Goal: Task Accomplishment & Management: Use online tool/utility

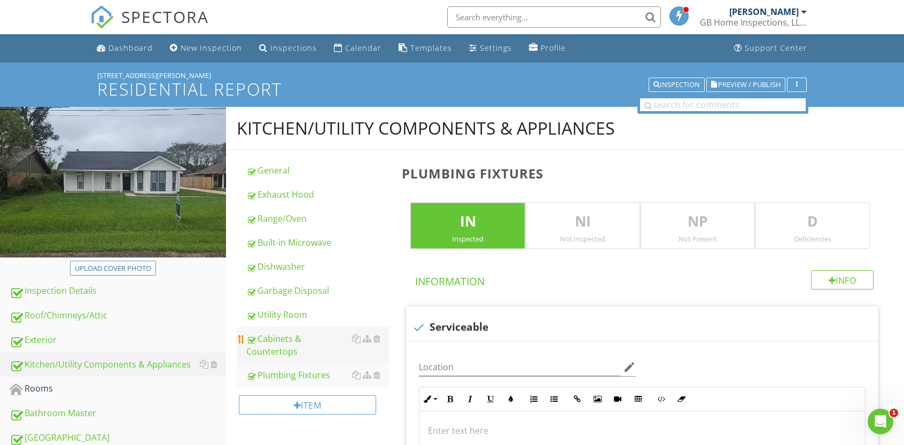
click at [282, 351] on div "Cabinets & Countertops" at bounding box center [317, 345] width 143 height 26
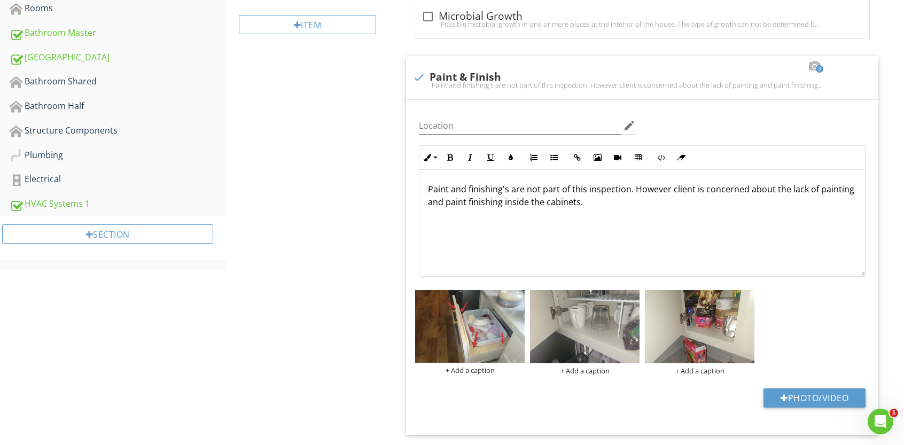
scroll to position [383, 0]
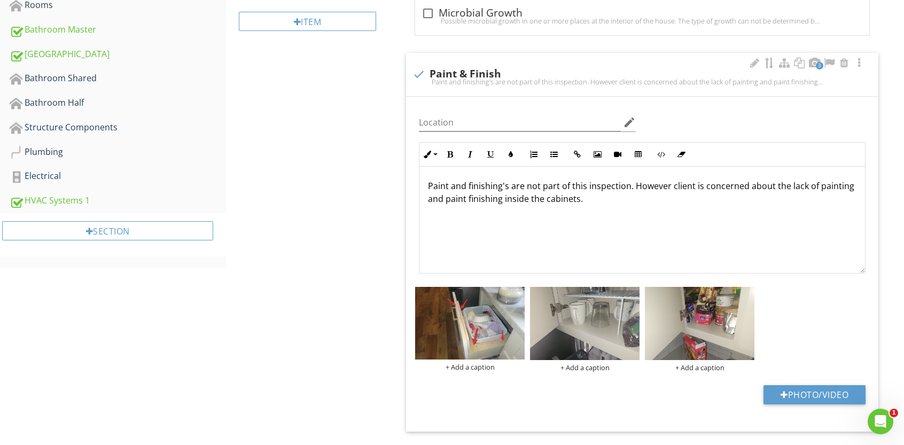
click at [579, 201] on p "Paint and finishing's are not part of this inspection. However client is concer…" at bounding box center [642, 192] width 428 height 26
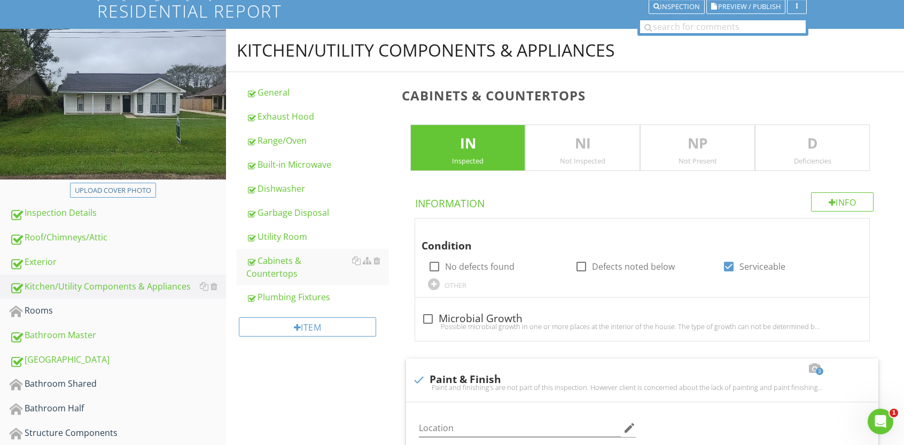
scroll to position [77, 0]
click at [46, 311] on div "Rooms" at bounding box center [118, 311] width 216 height 14
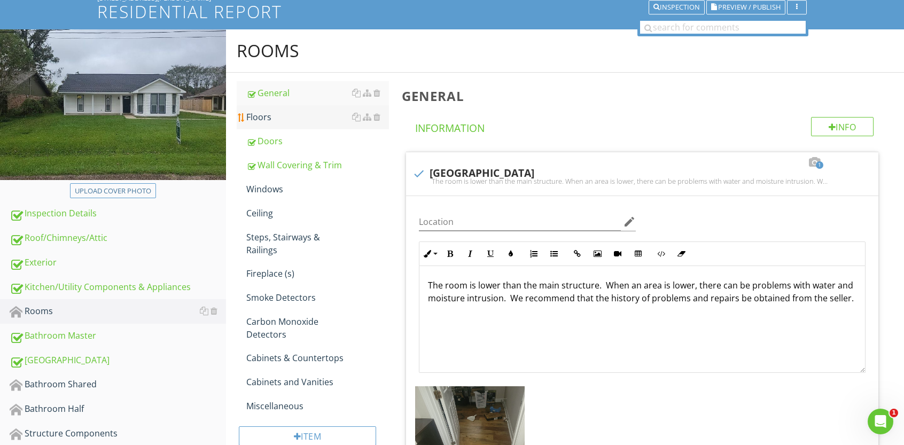
click at [275, 119] on div "Floors" at bounding box center [317, 117] width 143 height 13
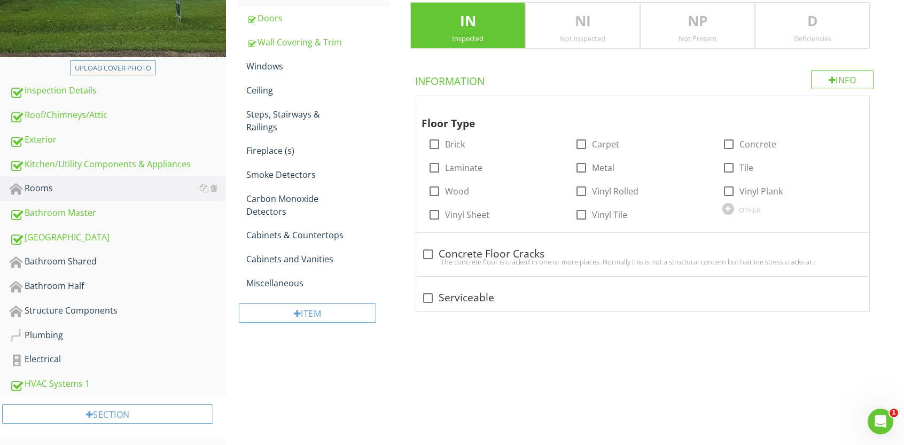
scroll to position [205, 0]
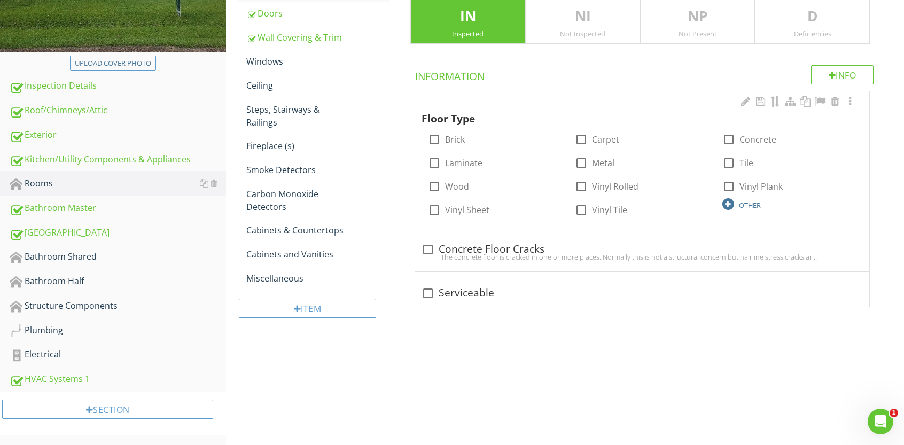
click at [729, 204] on div at bounding box center [728, 204] width 12 height 12
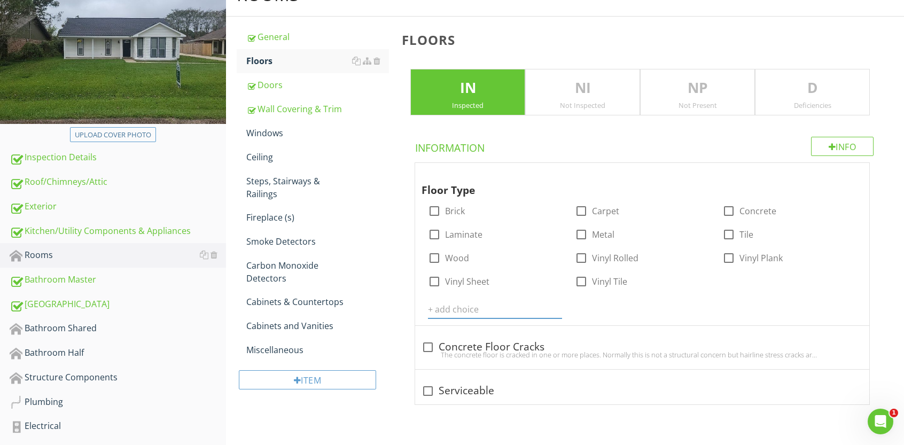
scroll to position [130, 0]
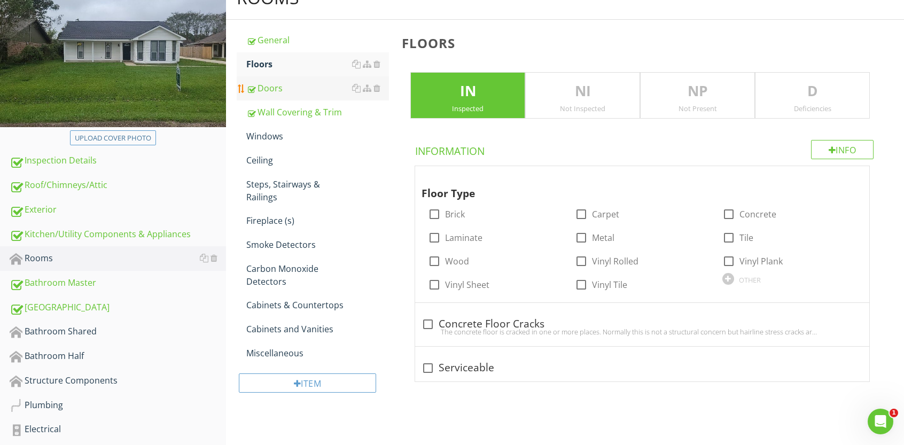
click at [264, 87] on div "Doors" at bounding box center [317, 88] width 143 height 13
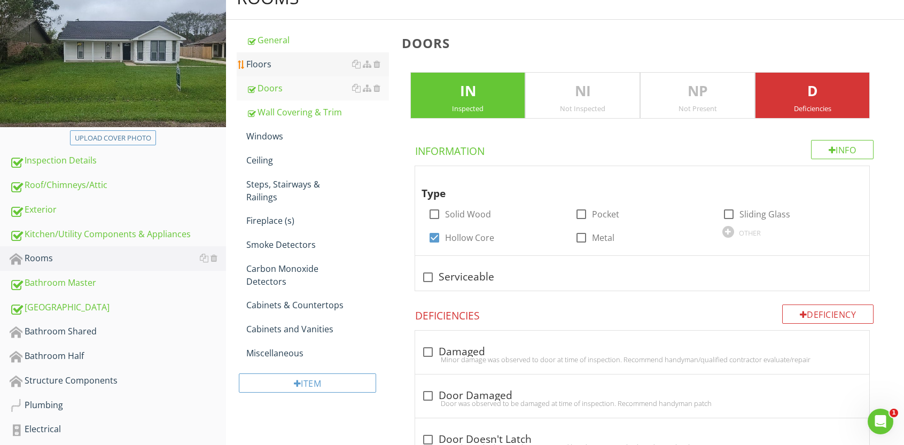
click at [283, 64] on div "Floors" at bounding box center [317, 64] width 143 height 13
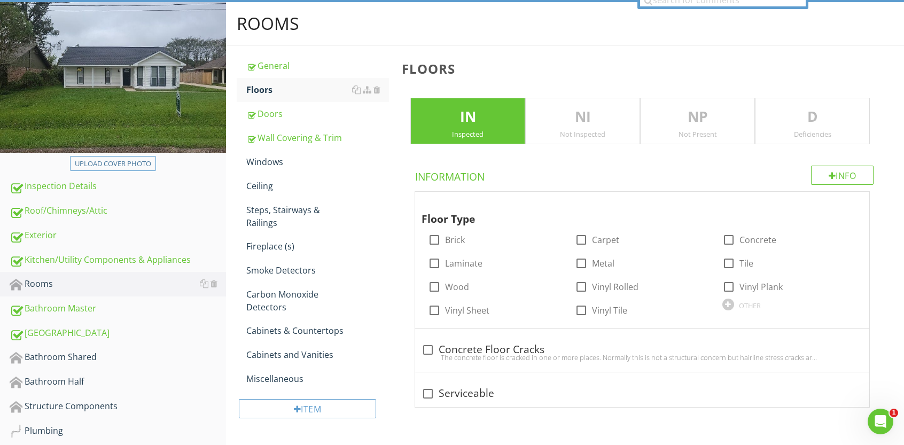
scroll to position [98, 0]
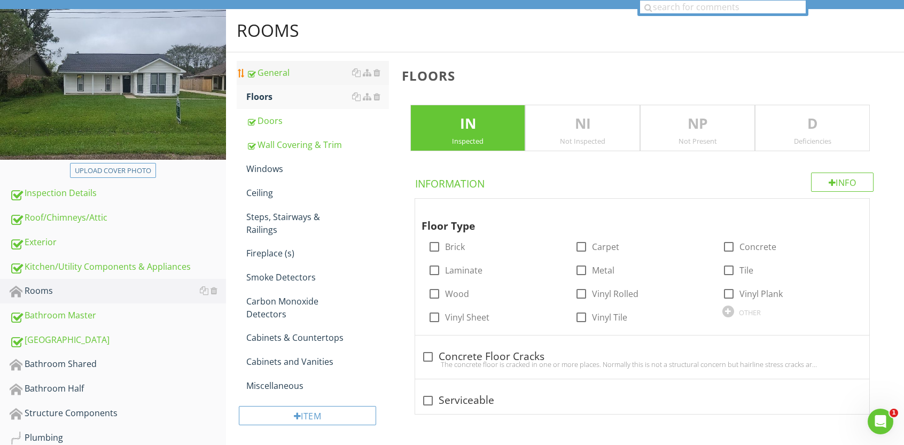
click at [300, 69] on div "General" at bounding box center [317, 72] width 143 height 13
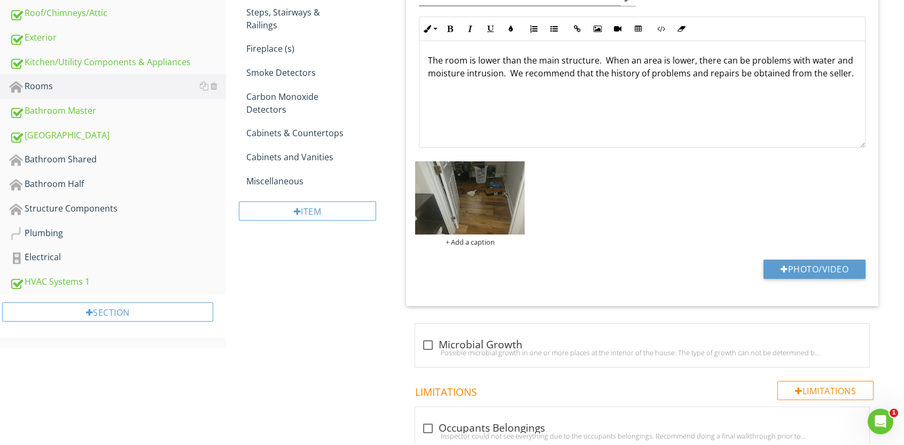
scroll to position [306, 0]
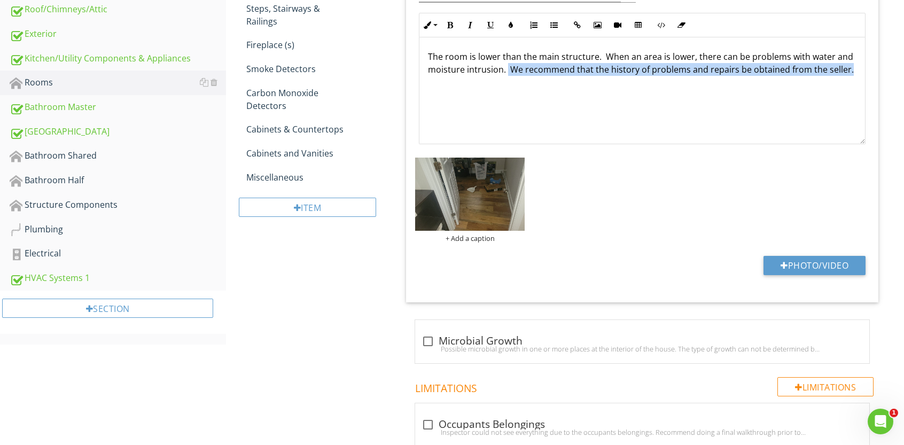
drag, startPoint x: 507, startPoint y: 73, endPoint x: 854, endPoint y: 93, distance: 348.2
click at [854, 93] on div "The room is lower than the main structure. When an area is lower, there can be …" at bounding box center [641, 90] width 445 height 107
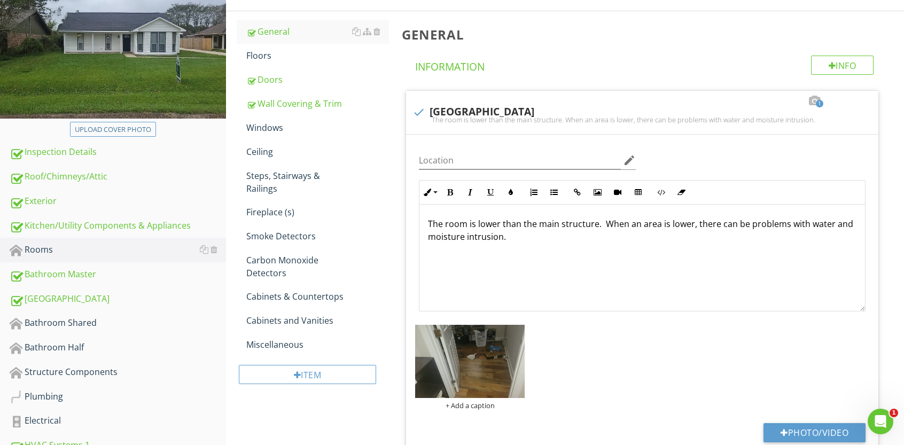
scroll to position [160, 0]
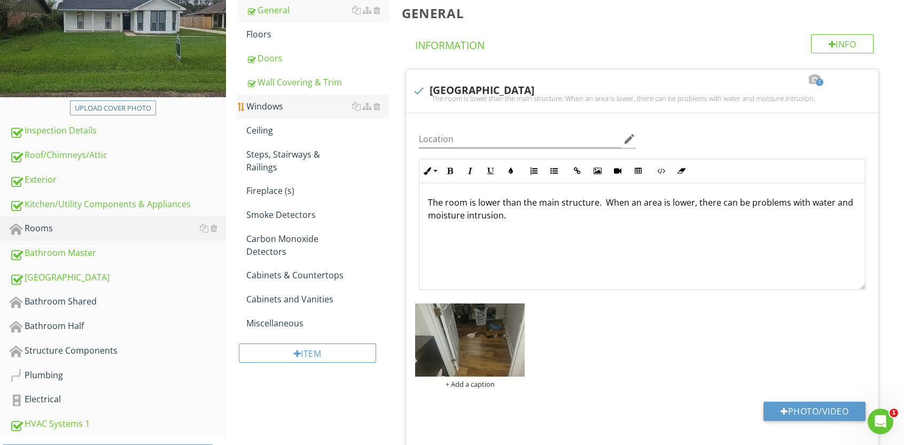
click at [276, 103] on div "Windows" at bounding box center [317, 106] width 143 height 13
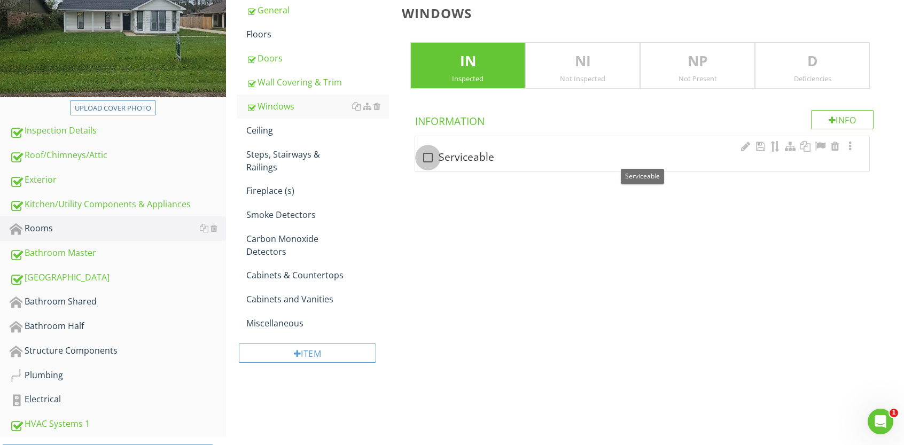
click at [427, 156] on div at bounding box center [428, 157] width 18 height 18
checkbox input "true"
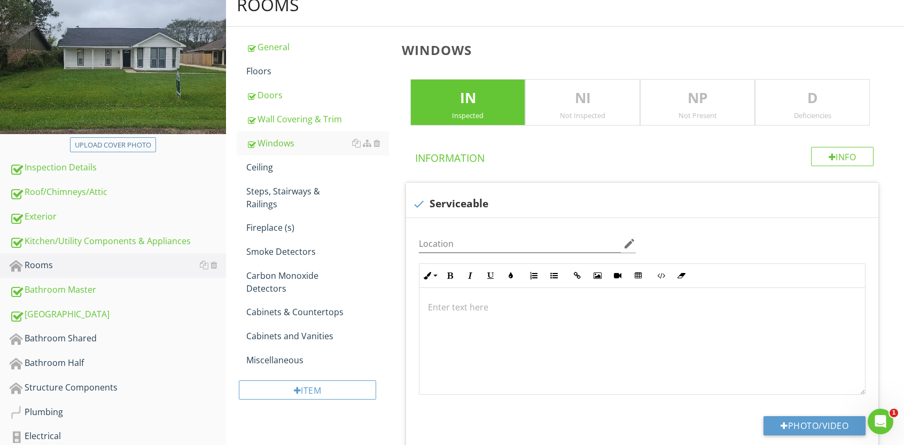
scroll to position [124, 0]
click at [49, 217] on div "Exterior" at bounding box center [118, 216] width 216 height 14
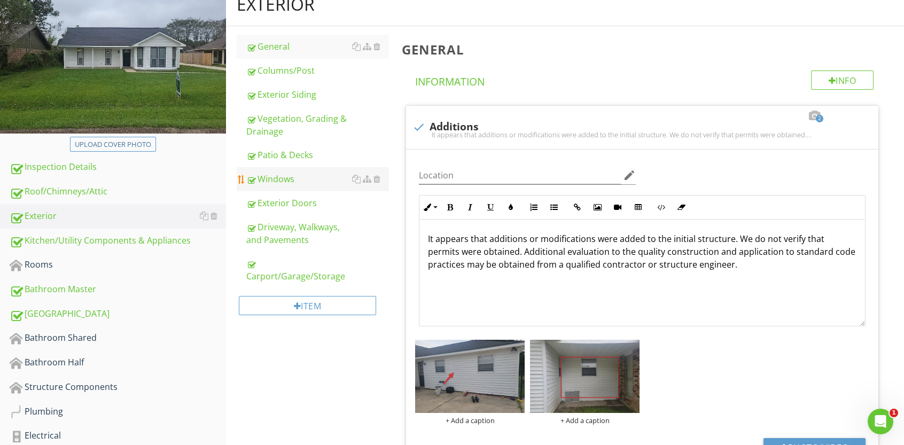
click at [285, 178] on div "Windows" at bounding box center [317, 178] width 143 height 13
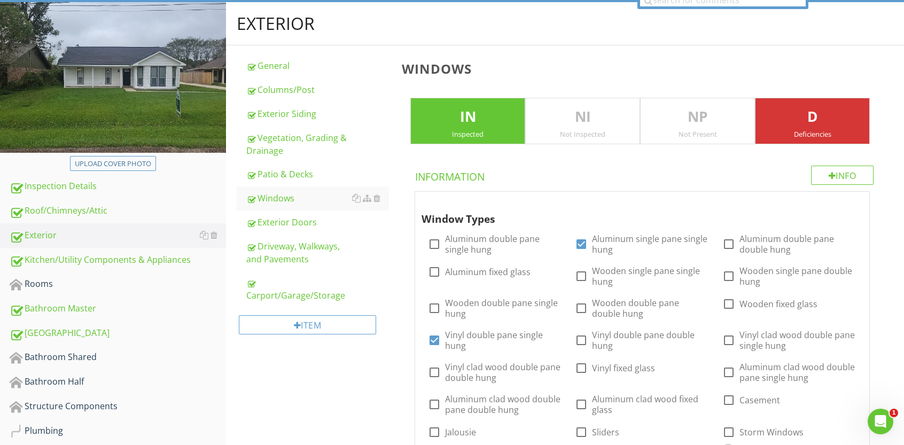
scroll to position [76, 0]
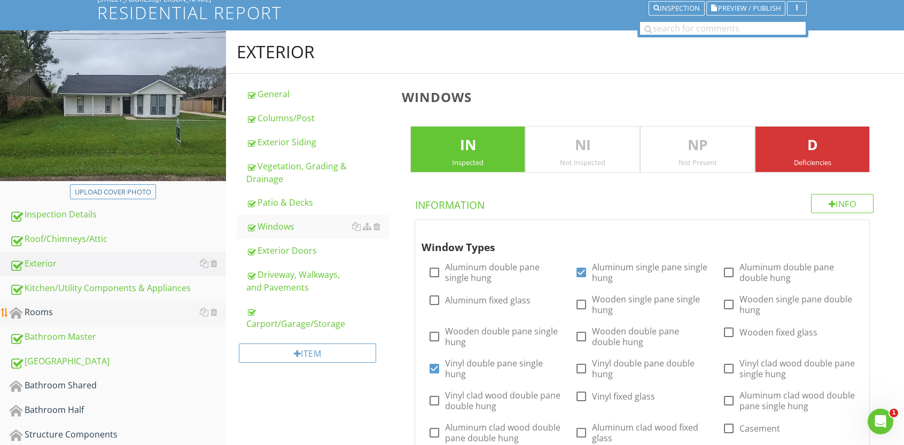
click at [45, 311] on div "Rooms" at bounding box center [118, 312] width 216 height 14
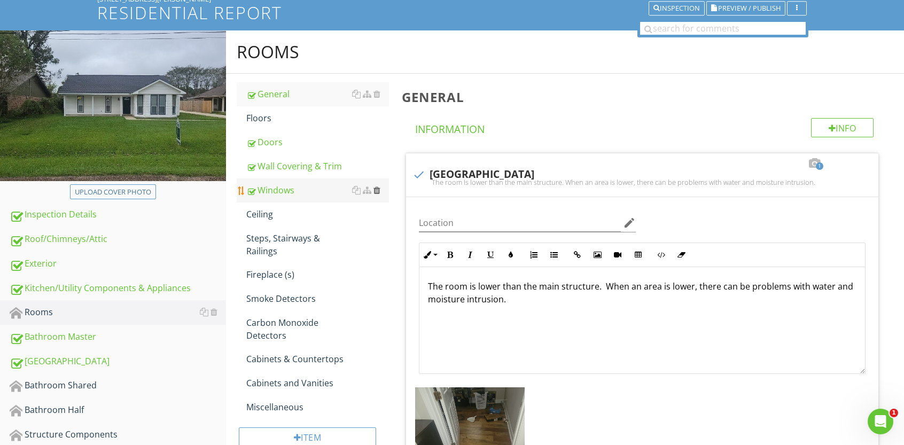
click at [377, 189] on div at bounding box center [376, 190] width 7 height 9
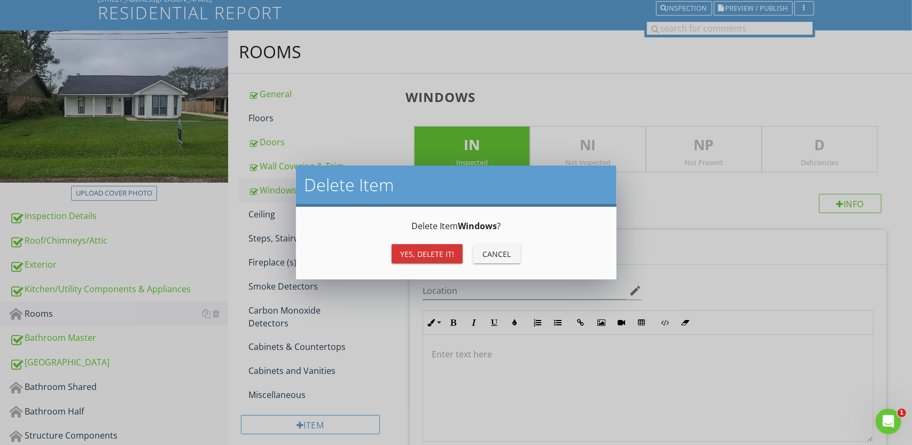
click at [416, 257] on div "Yes, Delete it!" at bounding box center [427, 253] width 54 height 11
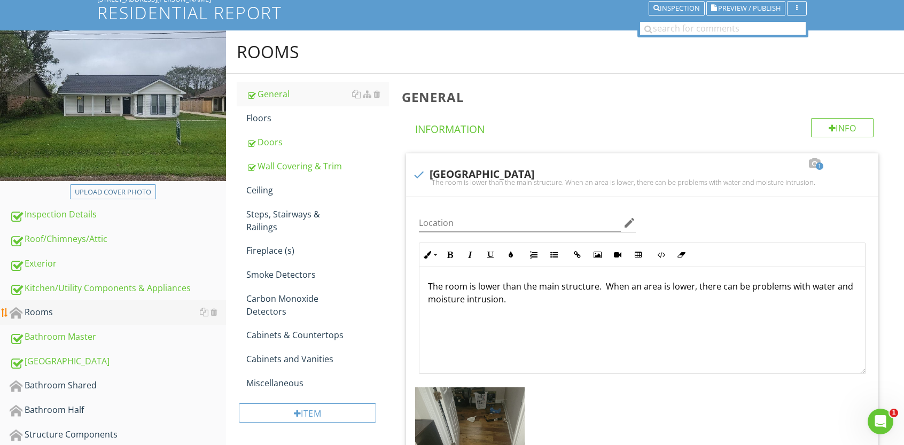
click at [40, 315] on div "Rooms" at bounding box center [118, 312] width 216 height 14
click at [298, 148] on link "Doors" at bounding box center [317, 141] width 143 height 23
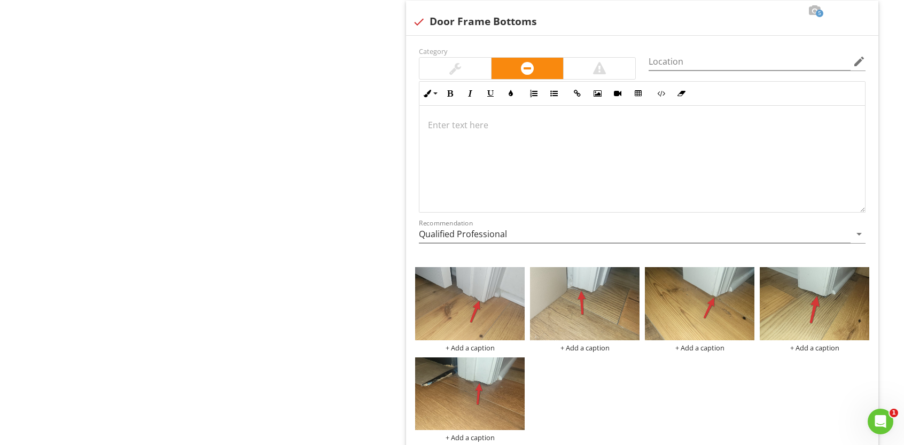
scroll to position [1759, 0]
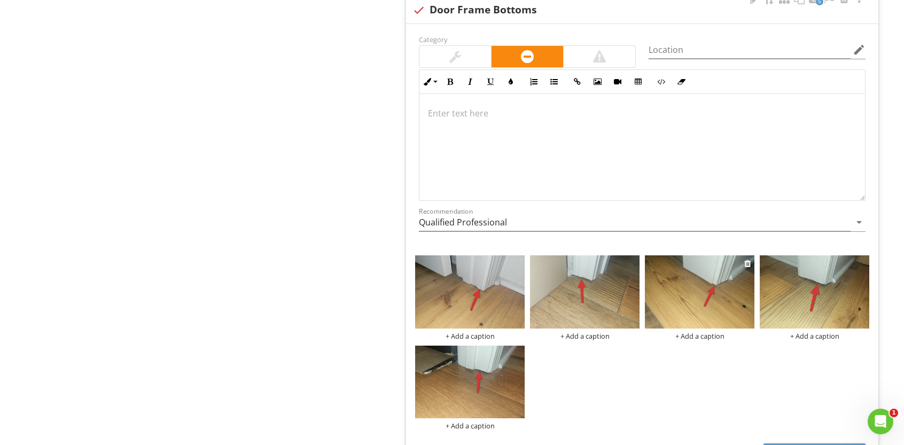
click at [718, 288] on img at bounding box center [699, 291] width 109 height 73
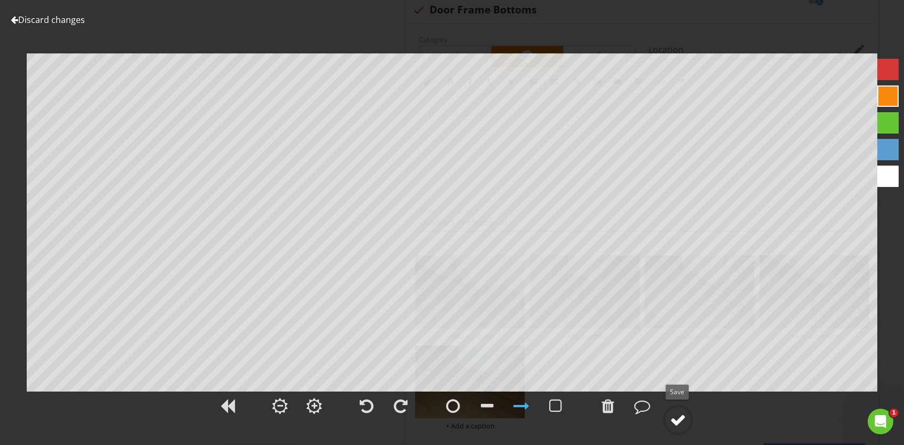
click at [676, 417] on div at bounding box center [678, 420] width 16 height 16
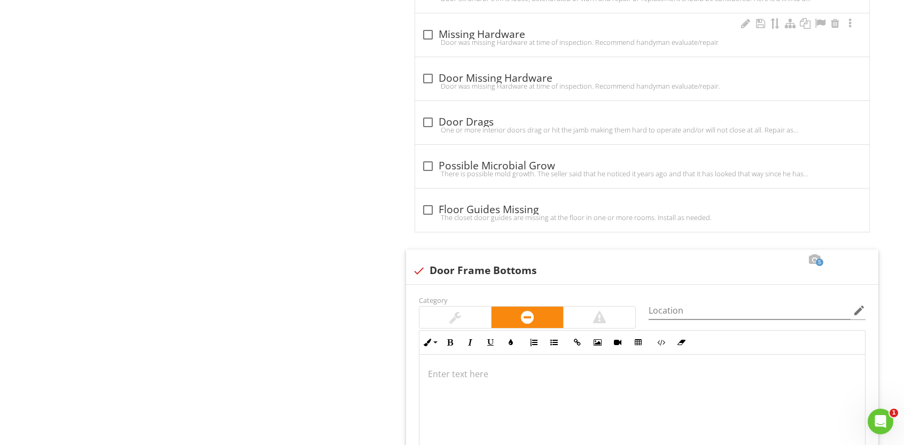
scroll to position [1492, 0]
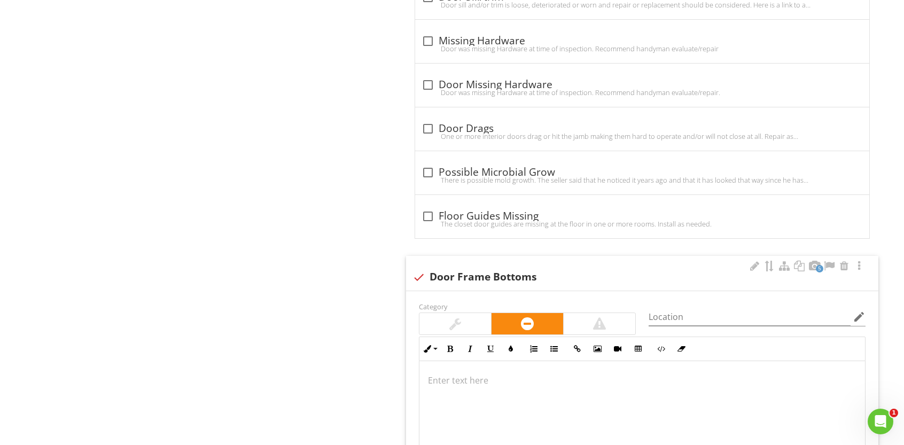
drag, startPoint x: 639, startPoint y: 246, endPoint x: 650, endPoint y: 262, distance: 19.6
click at [650, 269] on div "check Door Frame Bottoms" at bounding box center [641, 276] width 459 height 15
checkbox input "true"
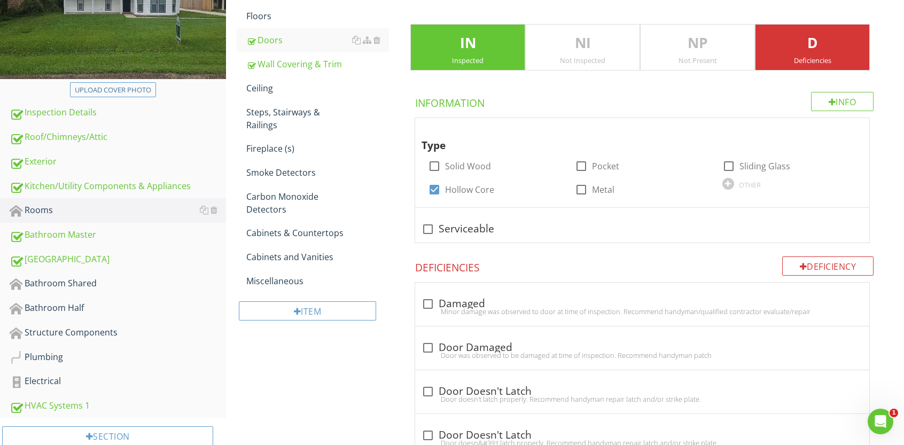
scroll to position [113, 0]
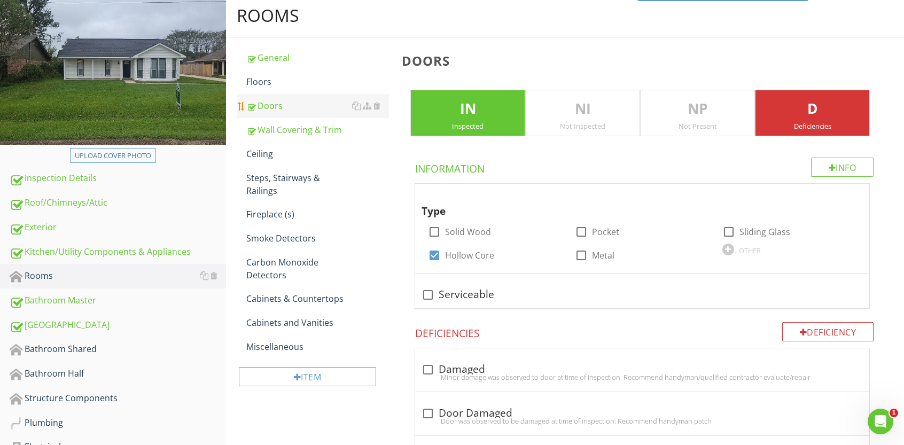
click at [272, 107] on div "Doors" at bounding box center [317, 105] width 143 height 13
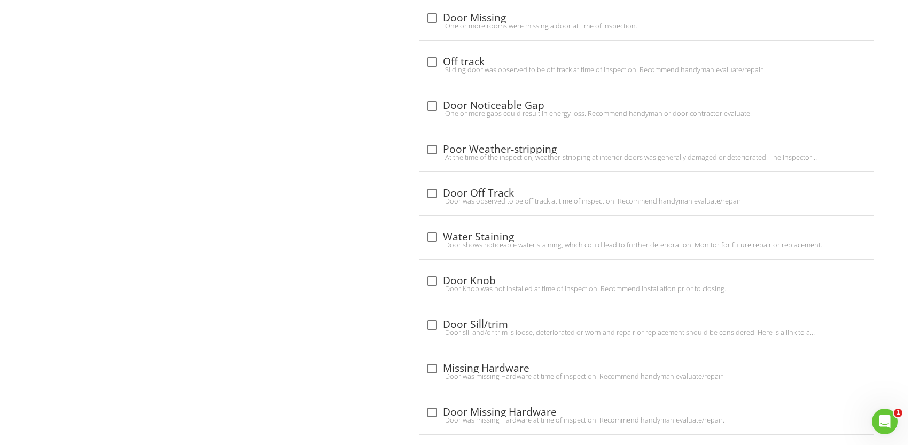
scroll to position [1341, 0]
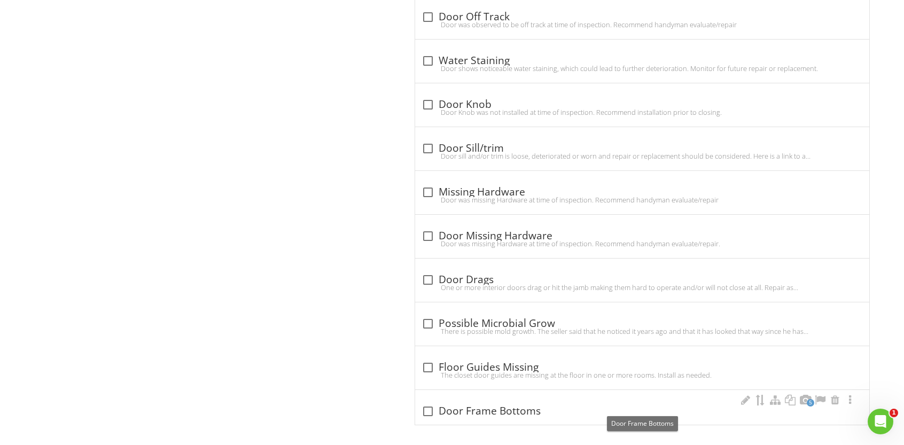
drag, startPoint x: 618, startPoint y: 396, endPoint x: 624, endPoint y: 403, distance: 9.1
click at [624, 403] on div "check_box_outline_blank Door Frame Bottoms" at bounding box center [641, 410] width 441 height 15
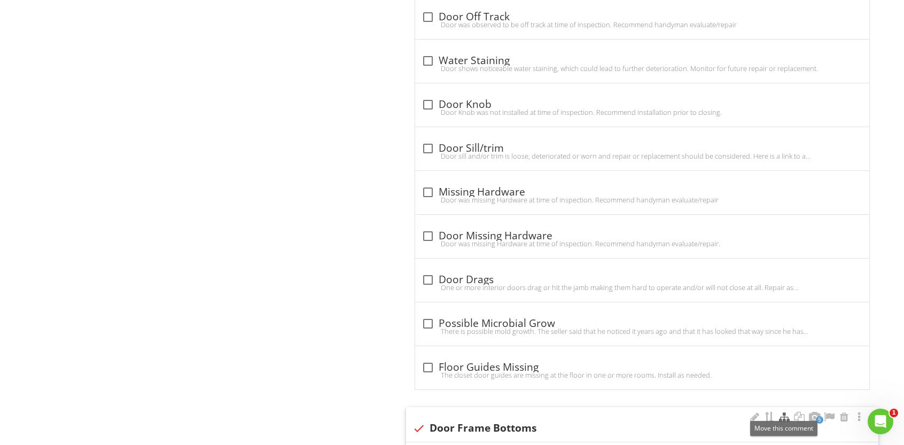
click at [786, 413] on div at bounding box center [784, 417] width 13 height 11
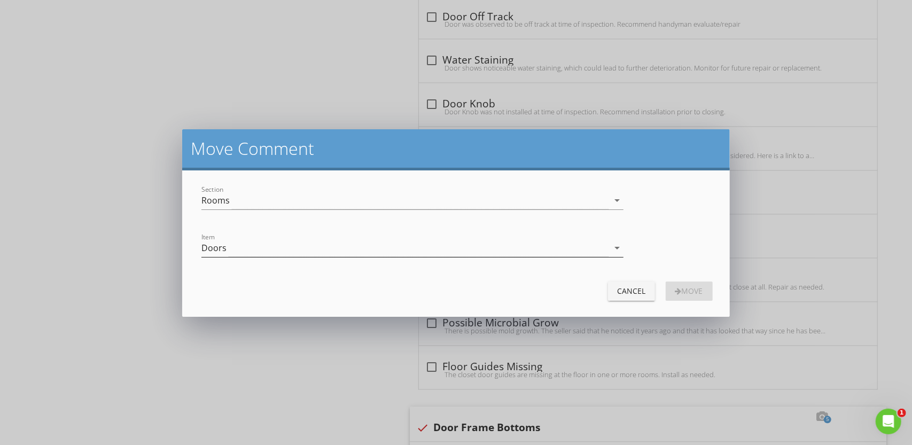
click at [617, 248] on icon "arrow_drop_down" at bounding box center [616, 247] width 13 height 13
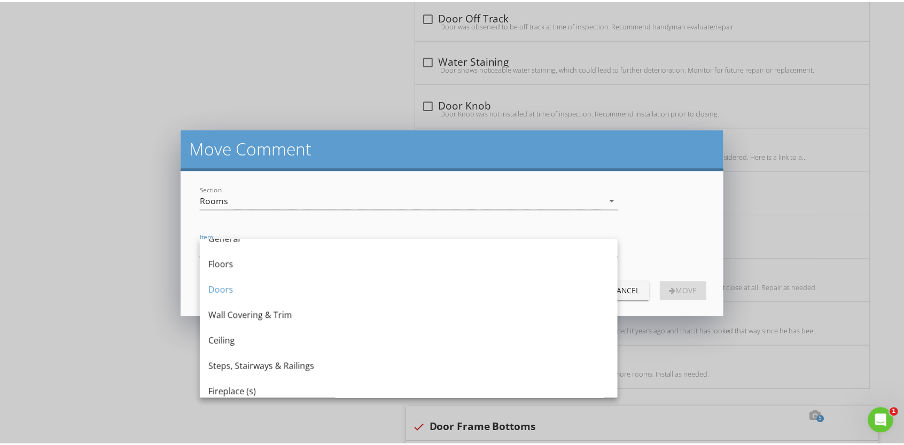
scroll to position [0, 0]
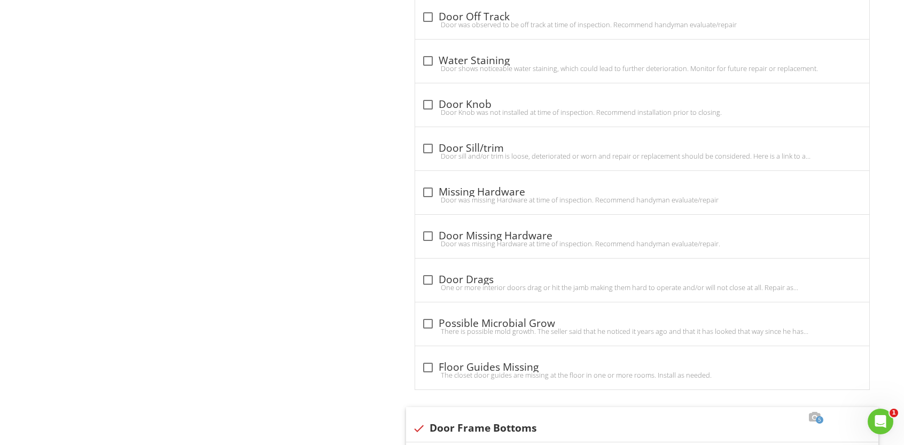
click at [799, 216] on div at bounding box center [452, 222] width 904 height 445
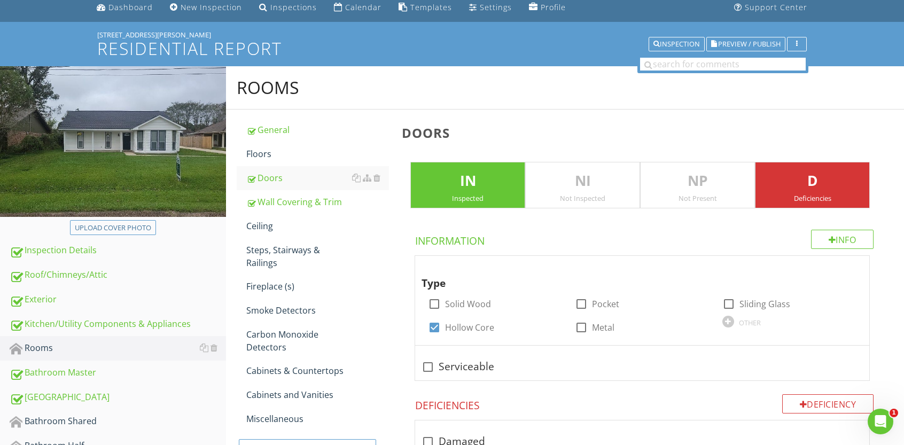
scroll to position [38, 0]
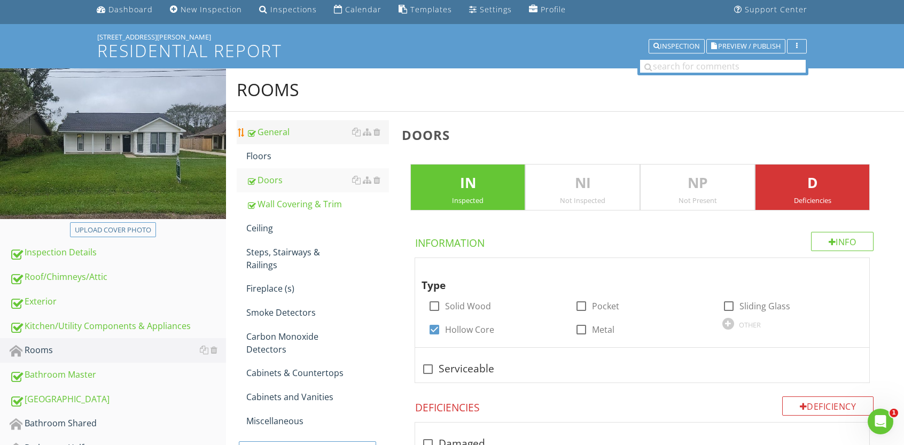
click at [267, 133] on div "General" at bounding box center [317, 132] width 143 height 13
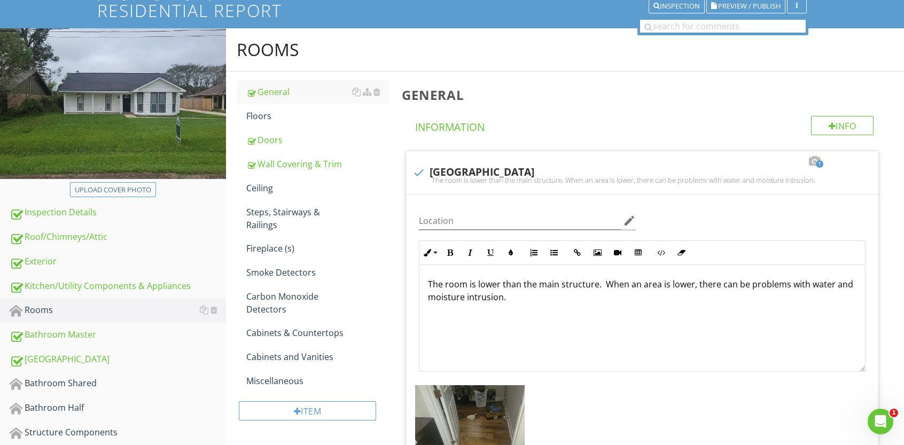
scroll to position [70, 0]
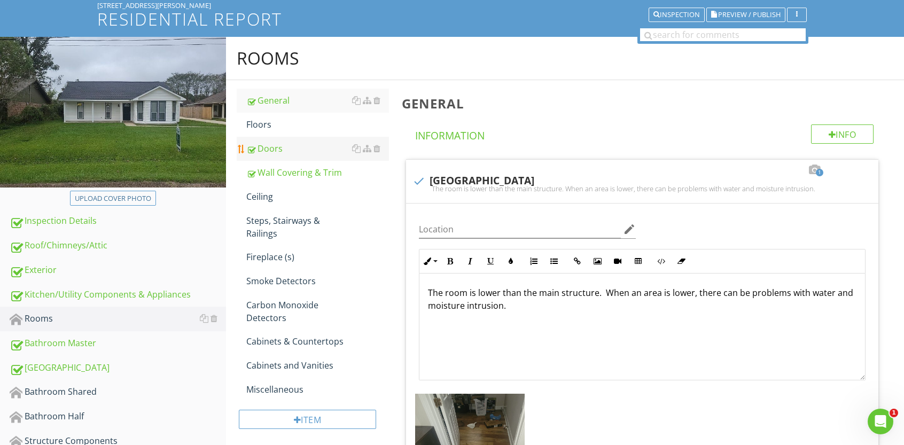
click at [266, 150] on div "Doors" at bounding box center [317, 148] width 143 height 13
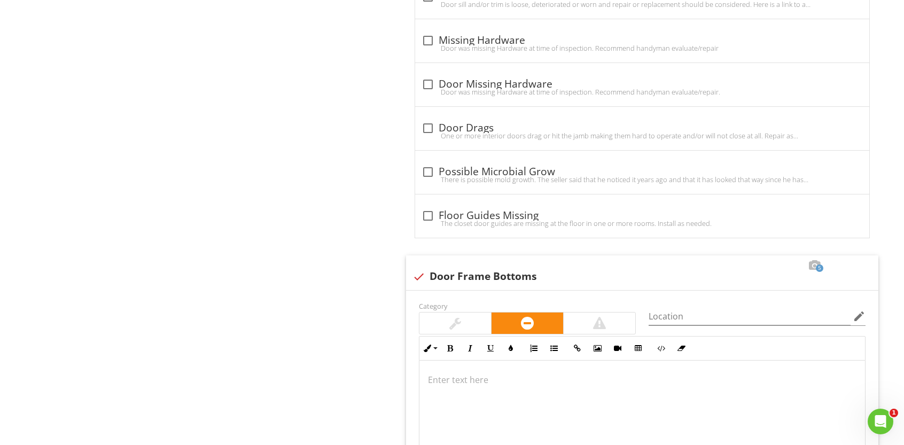
scroll to position [1494, 0]
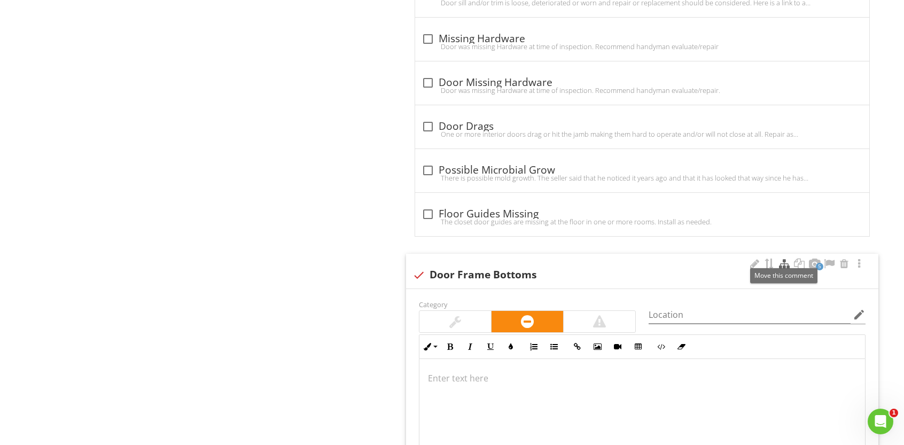
click at [784, 258] on div at bounding box center [784, 263] width 13 height 11
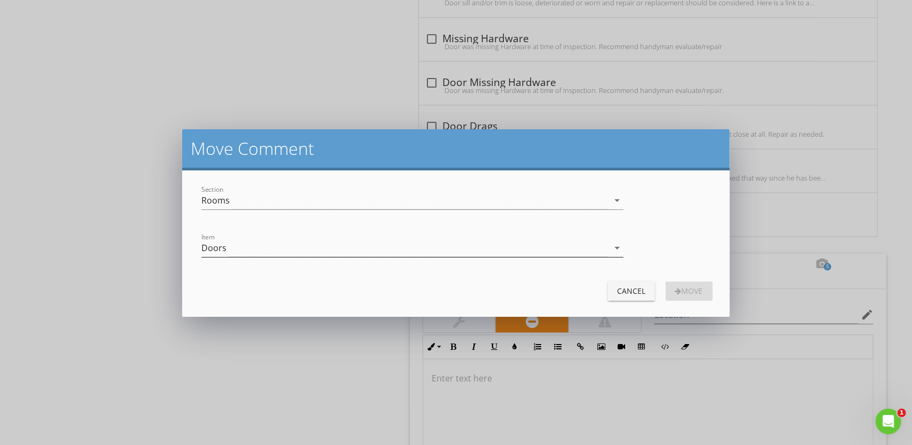
click at [617, 246] on icon "arrow_drop_down" at bounding box center [616, 247] width 13 height 13
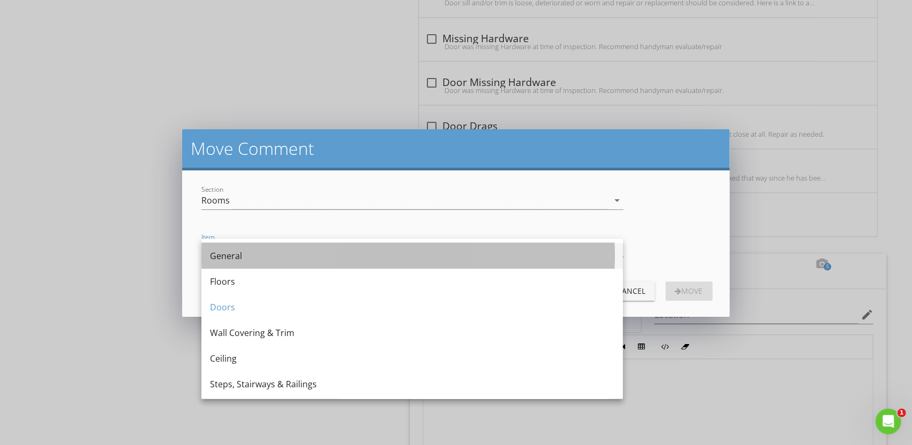
click at [401, 252] on div "General" at bounding box center [412, 255] width 404 height 13
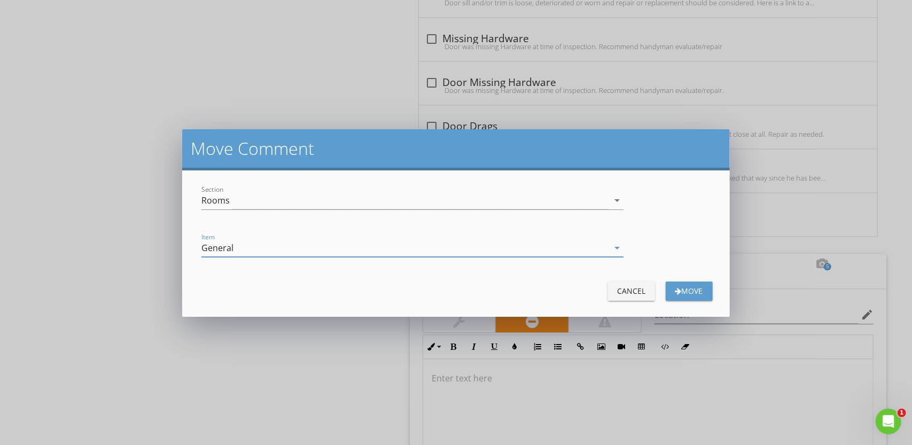
click at [686, 291] on div "Move" at bounding box center [689, 290] width 30 height 11
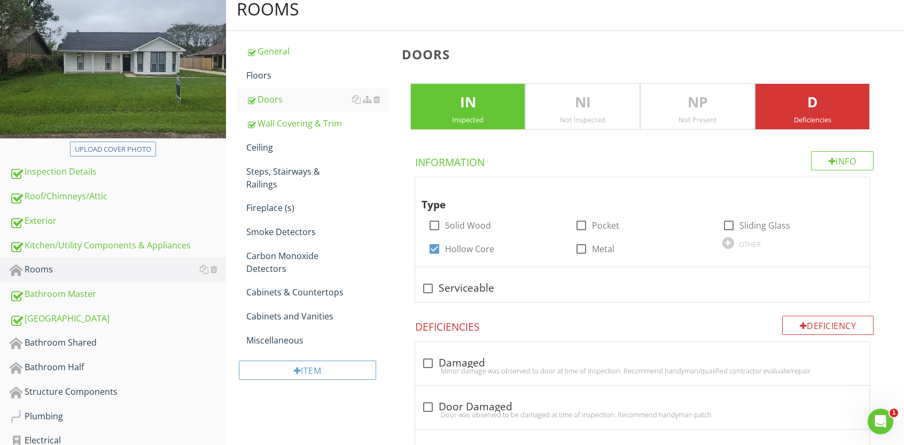
scroll to position [100, 0]
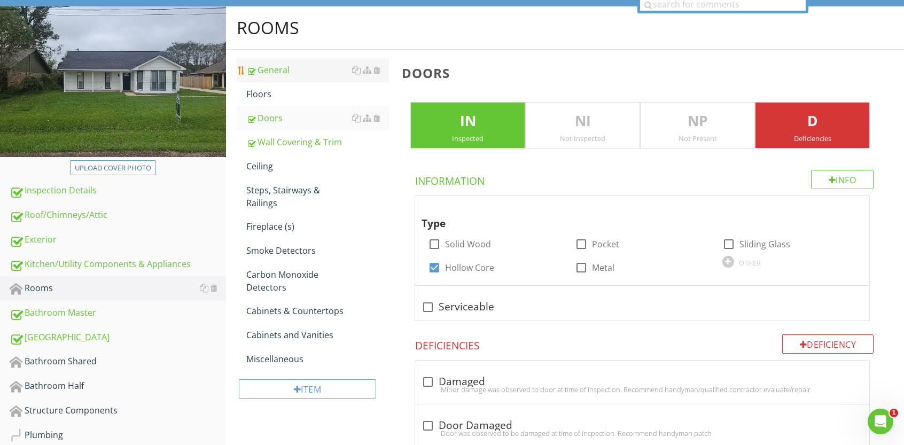
click at [269, 71] on div "General" at bounding box center [317, 70] width 143 height 13
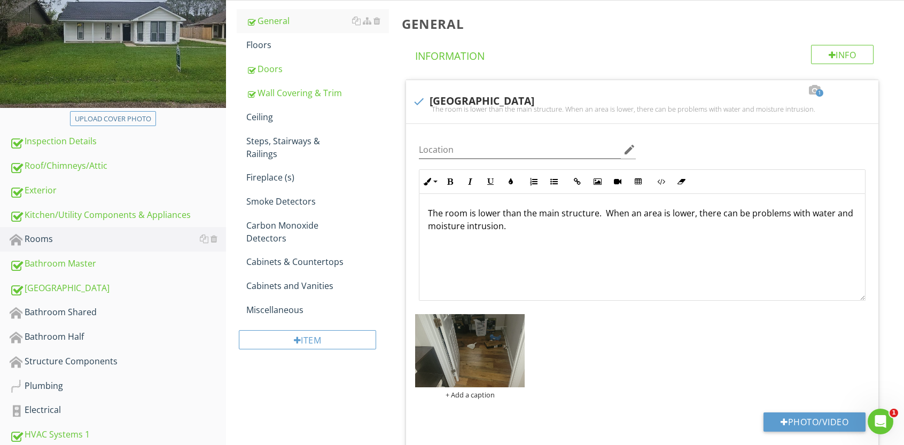
scroll to position [132, 0]
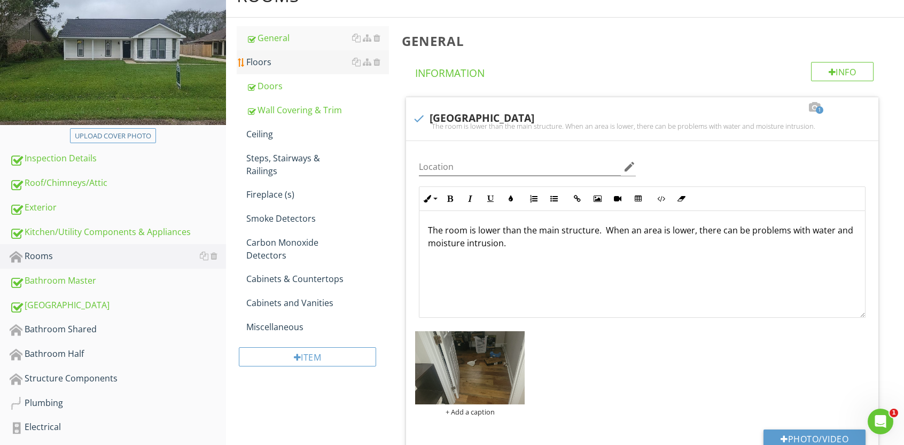
click at [271, 59] on div "Floors" at bounding box center [317, 62] width 143 height 13
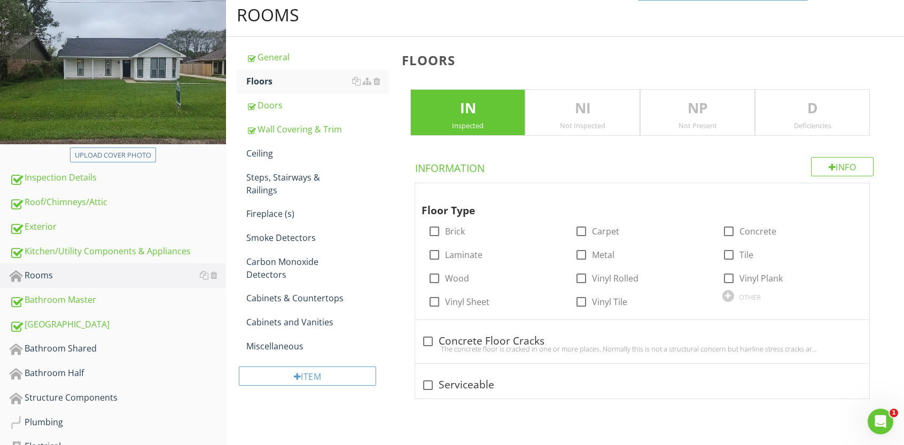
scroll to position [112, 0]
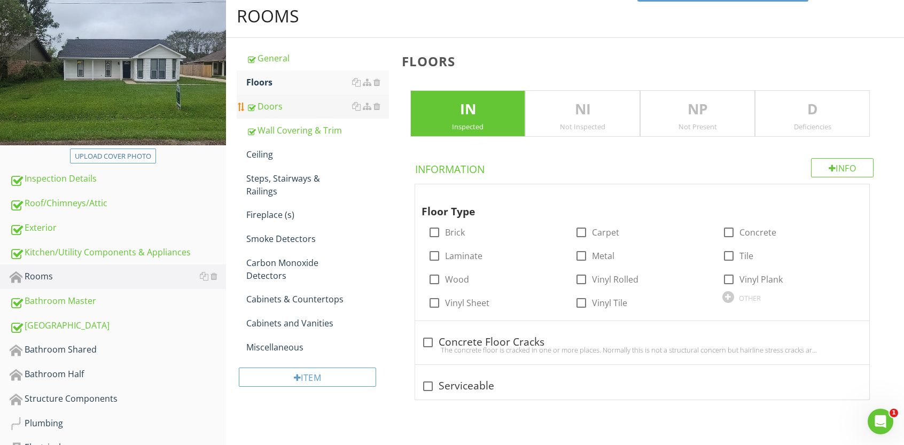
click at [260, 106] on div "Doors" at bounding box center [317, 106] width 143 height 13
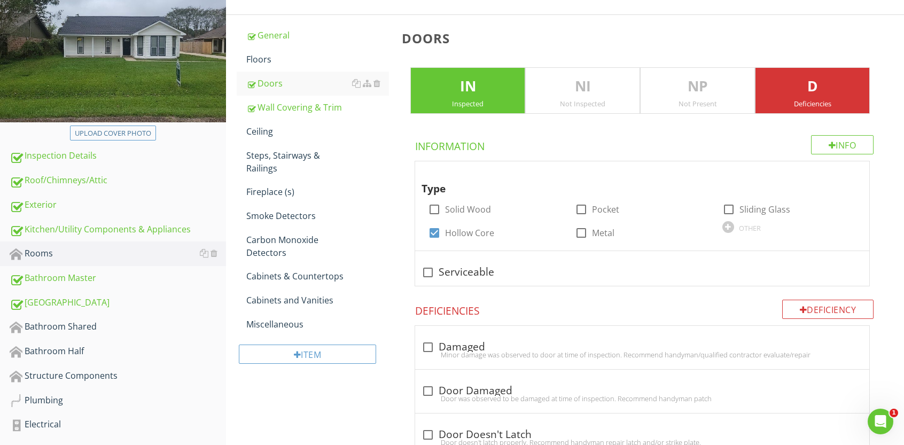
scroll to position [123, 0]
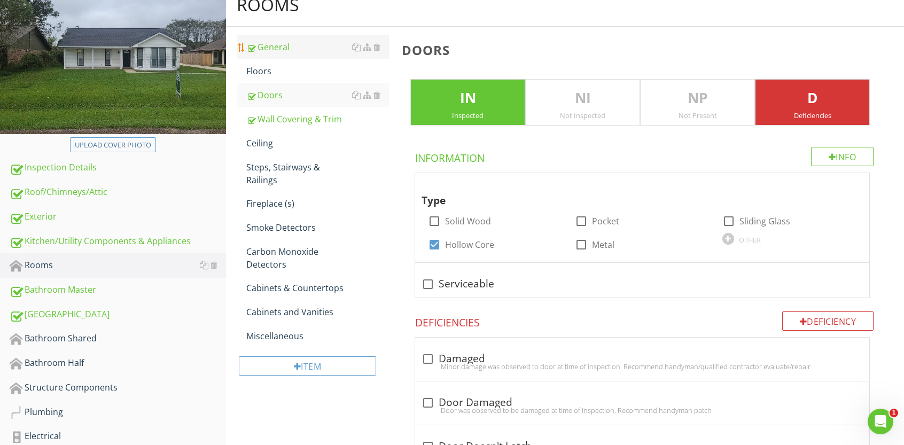
click at [262, 49] on div "General" at bounding box center [317, 47] width 143 height 13
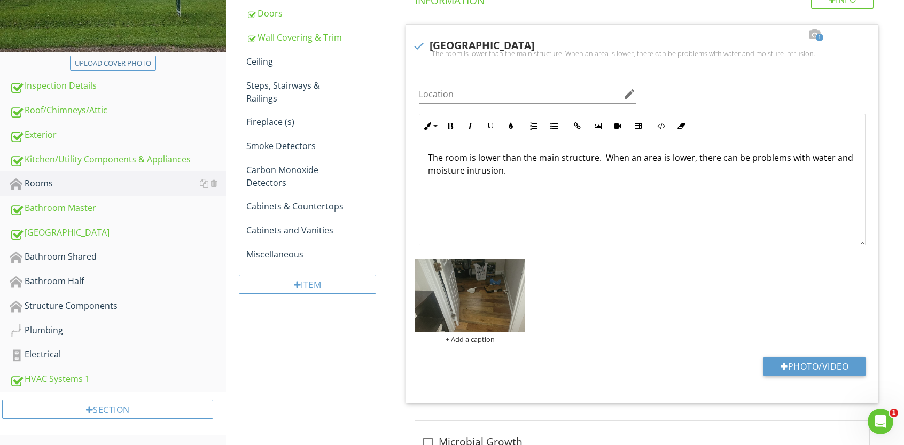
scroll to position [162, 0]
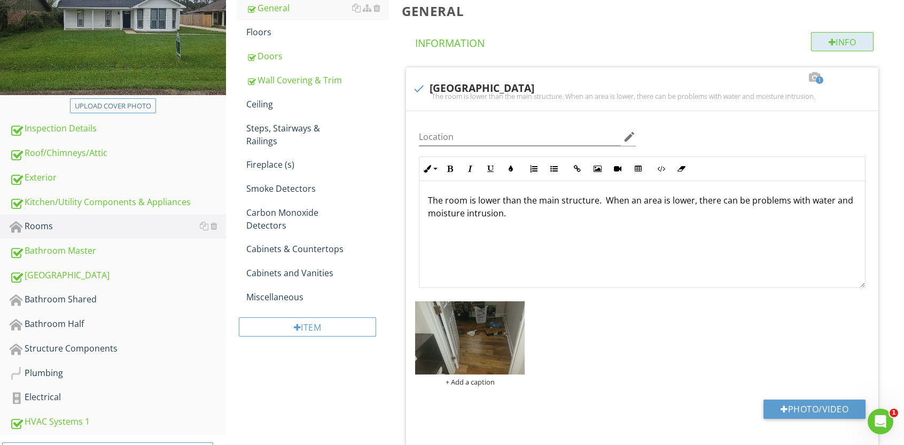
click at [829, 38] on div at bounding box center [831, 42] width 7 height 9
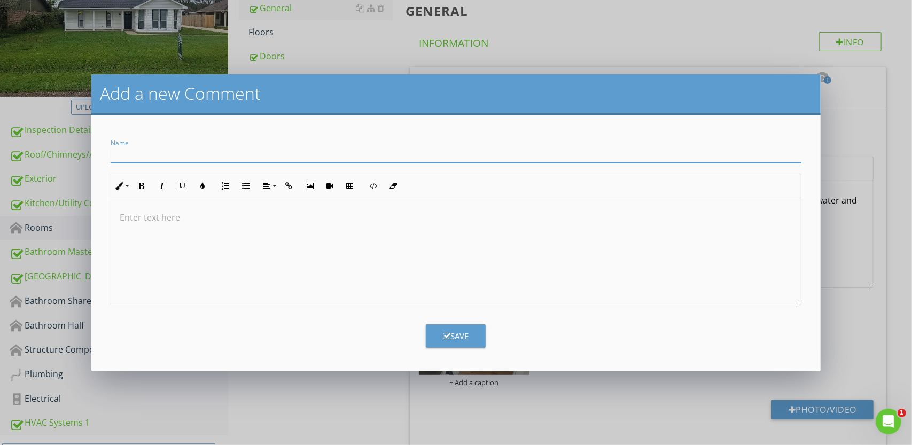
click at [135, 154] on input "Name" at bounding box center [456, 154] width 691 height 18
type input "Door Trim"
click at [137, 219] on p at bounding box center [456, 217] width 673 height 13
click at [156, 213] on p "The door frame/trim" at bounding box center [456, 217] width 673 height 13
click at [260, 218] on p "The door bottom of the frame/trim" at bounding box center [456, 217] width 673 height 13
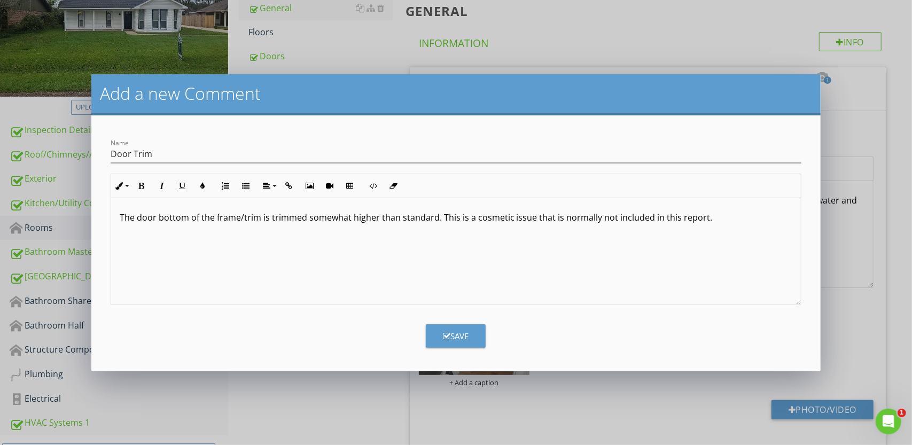
click at [660, 220] on p "The door bottom of the frame/trim is trimmed somewhat higher than standard. Thi…" at bounding box center [456, 217] width 673 height 13
drag, startPoint x: 658, startPoint y: 223, endPoint x: 673, endPoint y: 219, distance: 15.4
click at [673, 219] on div "The door bottom of the frame/trim is trimmed somewhat higher than standard. Thi…" at bounding box center [456, 251] width 690 height 107
click at [698, 219] on p "The door bottom of the frame/trim is trimmed somewhat higher than standard. Thi…" at bounding box center [456, 217] width 673 height 13
click at [443, 332] on icon "button" at bounding box center [446, 336] width 7 height 8
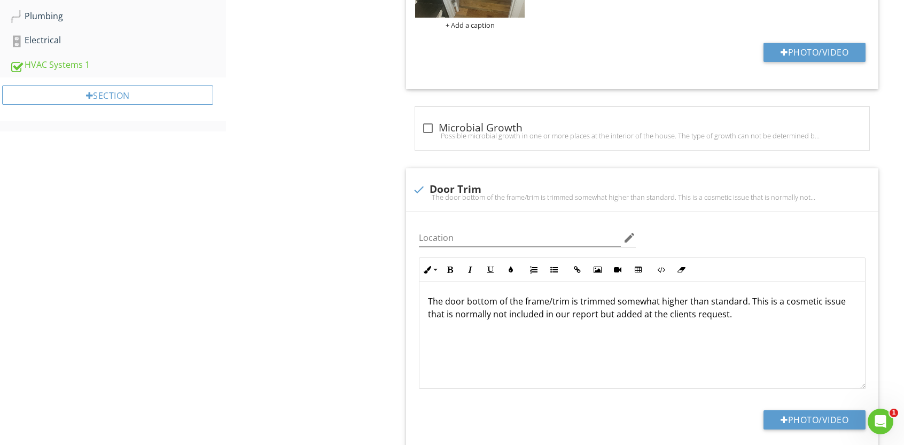
scroll to position [555, 0]
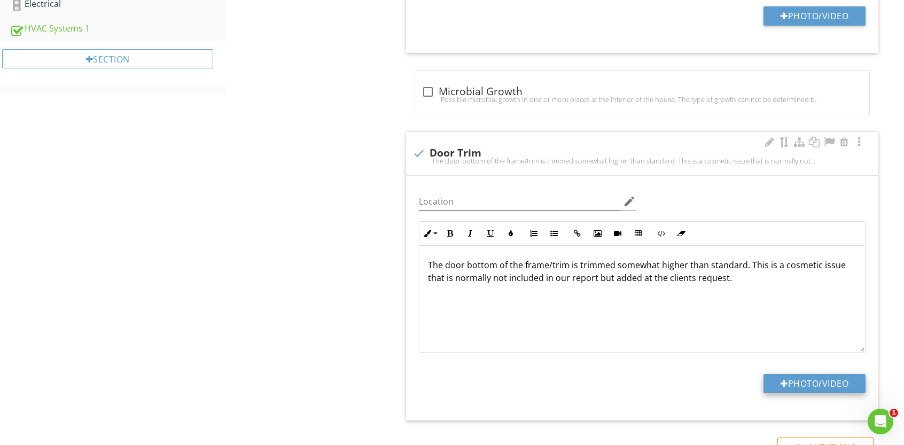
click at [782, 375] on button "Photo/Video" at bounding box center [814, 383] width 102 height 19
type input "C:\fakepath\data (12).jpeg"
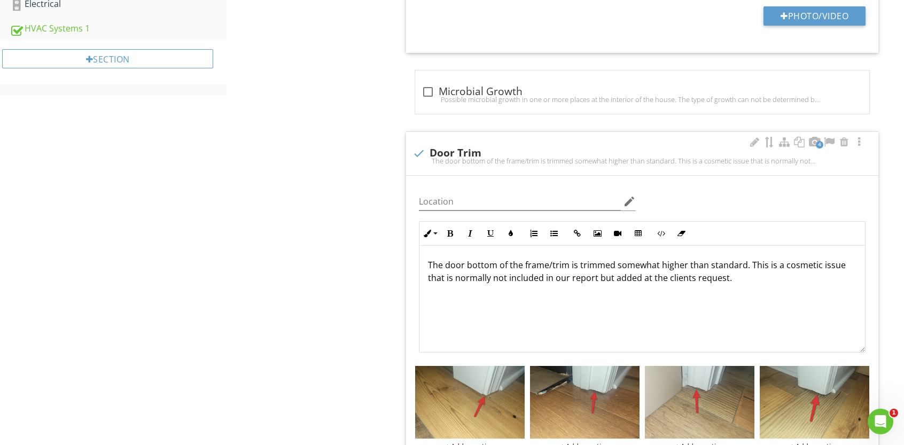
click at [741, 264] on p "The door bottom of the frame/trim is trimmed somewhat higher than standard. Thi…" at bounding box center [642, 271] width 428 height 26
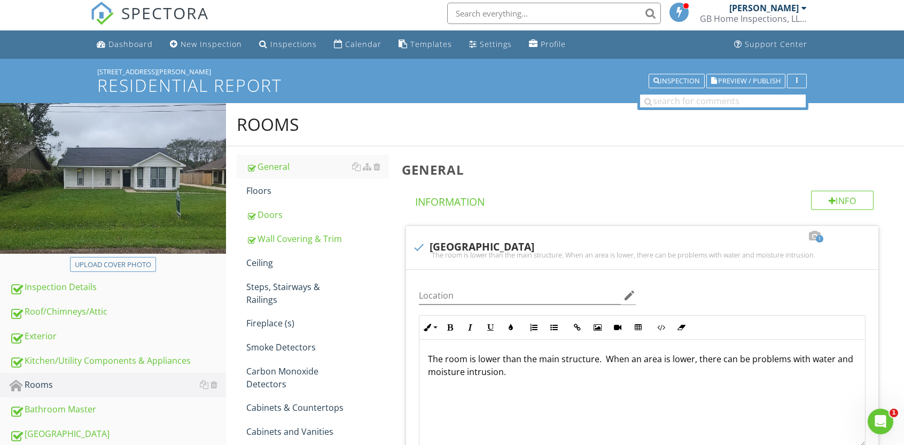
scroll to position [0, 0]
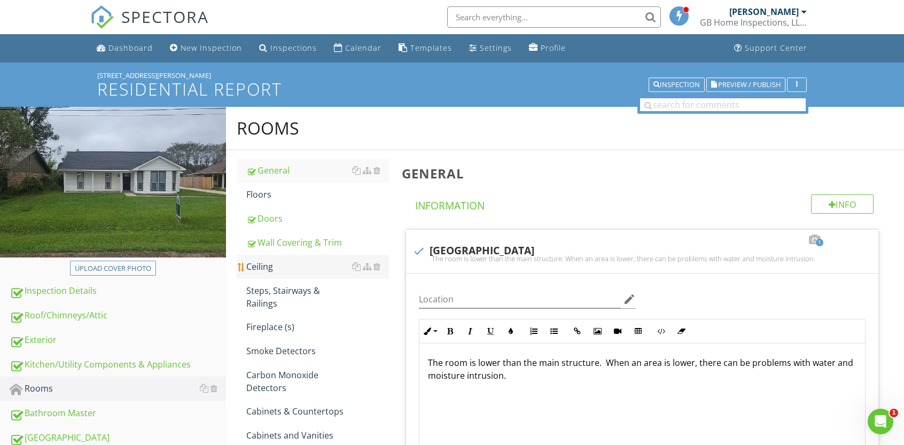
click at [267, 264] on div "Ceiling" at bounding box center [317, 266] width 143 height 13
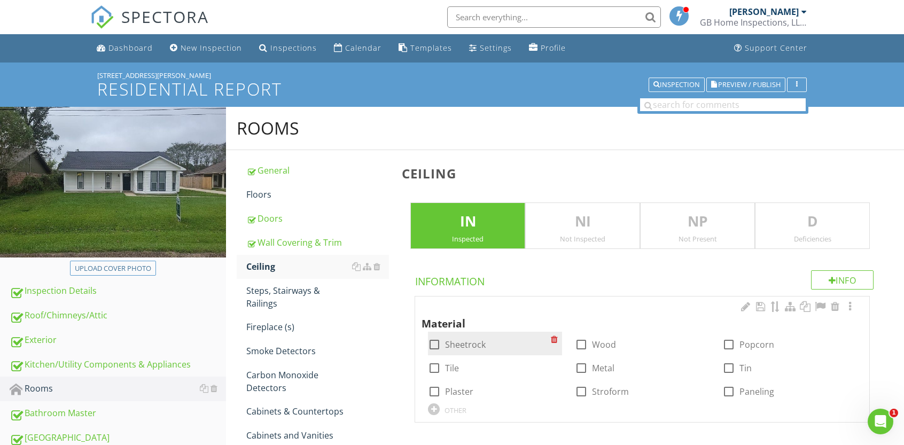
click at [436, 344] on div at bounding box center [434, 344] width 18 height 18
checkbox input "true"
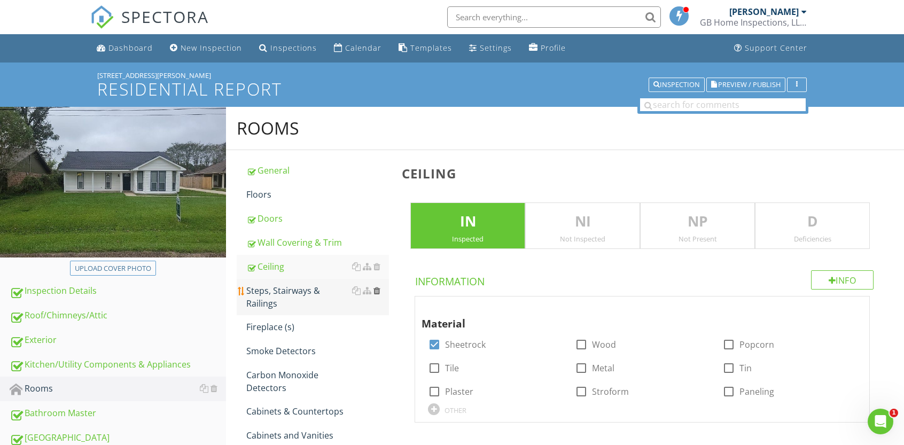
click at [376, 290] on div at bounding box center [376, 290] width 7 height 9
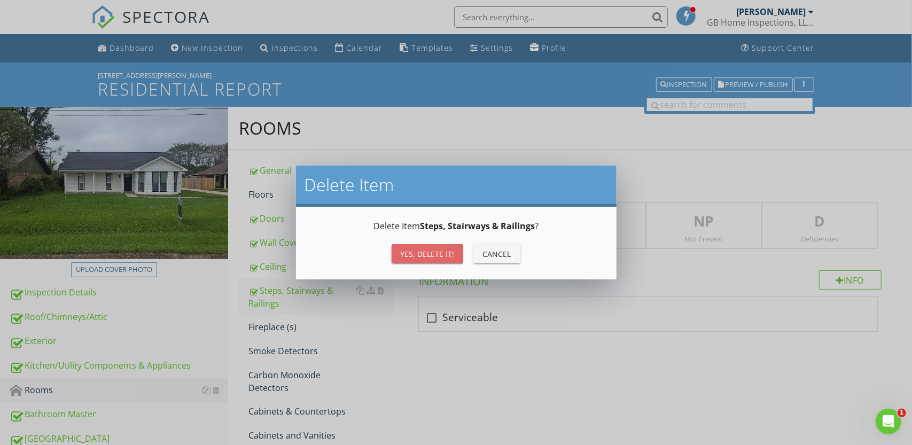
click at [426, 250] on div "Yes, Delete it!" at bounding box center [427, 253] width 54 height 11
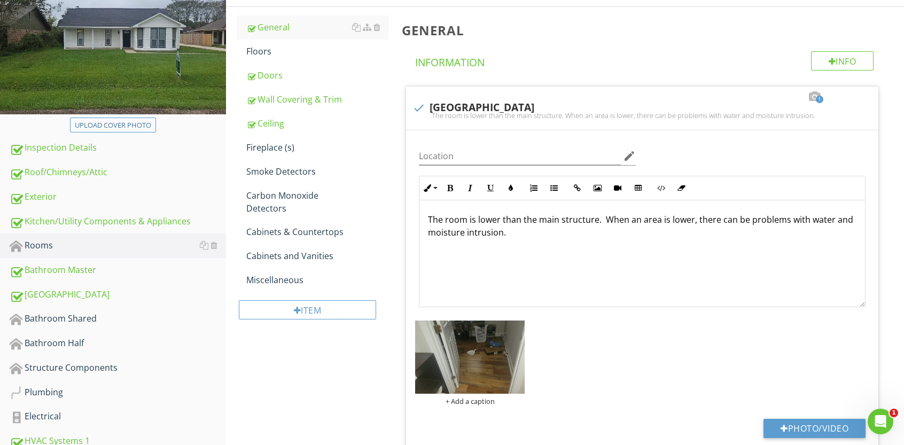
scroll to position [134, 0]
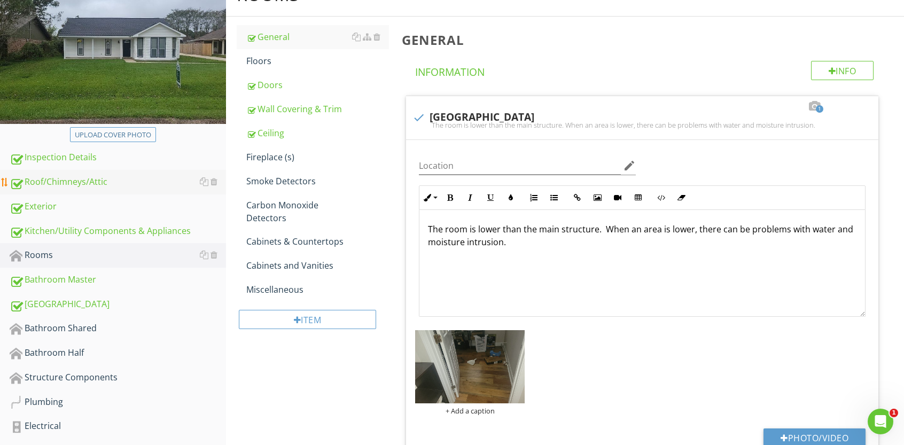
click at [77, 183] on div "Roof/Chimneys/Attic" at bounding box center [118, 182] width 216 height 14
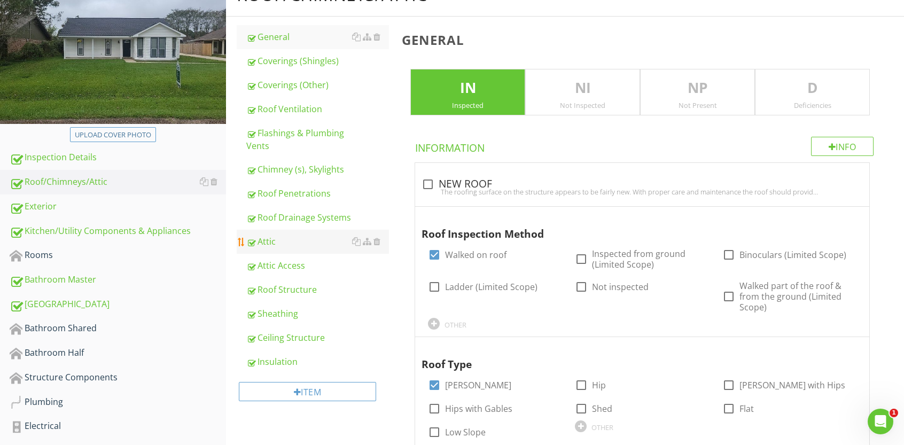
click at [272, 239] on div "Attic" at bounding box center [317, 241] width 143 height 13
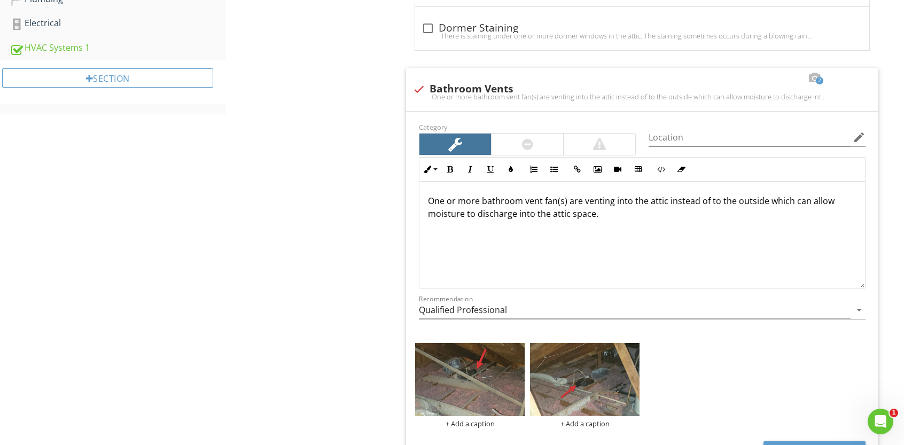
scroll to position [547, 0]
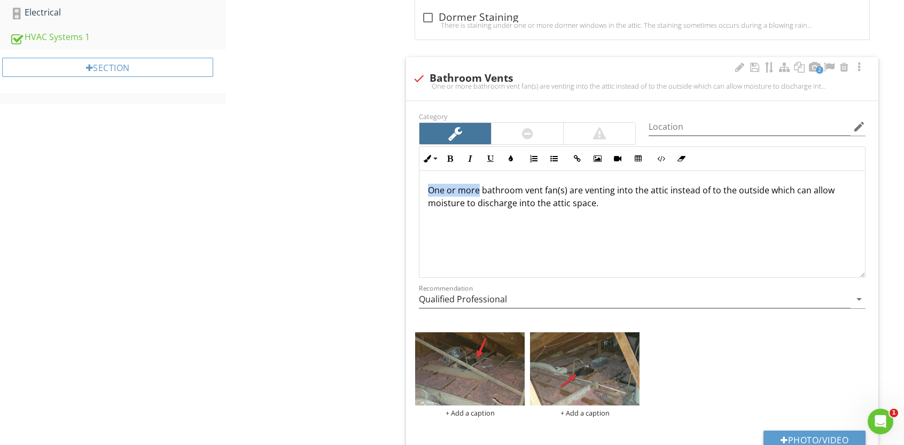
drag, startPoint x: 477, startPoint y: 187, endPoint x: 418, endPoint y: 186, distance: 59.8
click at [418, 186] on div "Inline Style XLarge Large Normal Small Light Small/Light Bold Italic Underline …" at bounding box center [641, 211] width 459 height 131
click at [530, 187] on p "The bathroom vent fan(s) are venting into the attic instead of to the outside w…" at bounding box center [642, 197] width 428 height 26
click at [589, 188] on p "The bathroom vent fan(s) were replaced and are venting into the attic instead o…" at bounding box center [642, 197] width 428 height 26
click at [734, 199] on p "The bathroom vent fan(s) were replaced since our last inspection and are ventin…" at bounding box center [642, 197] width 428 height 26
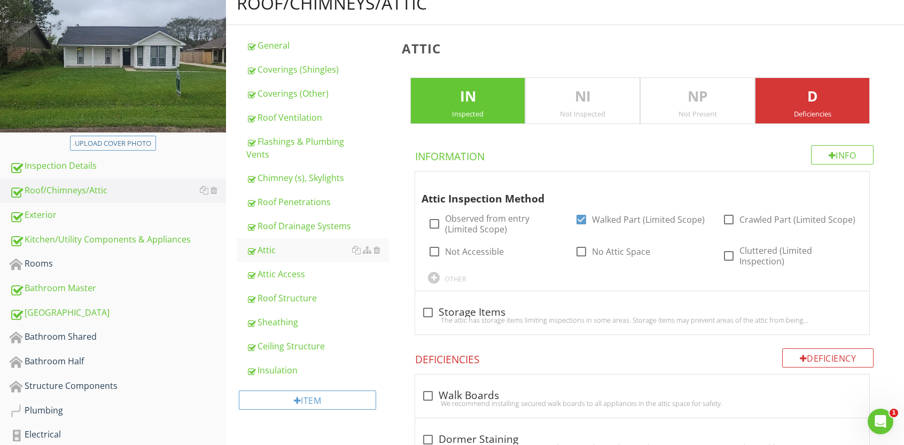
scroll to position [132, 0]
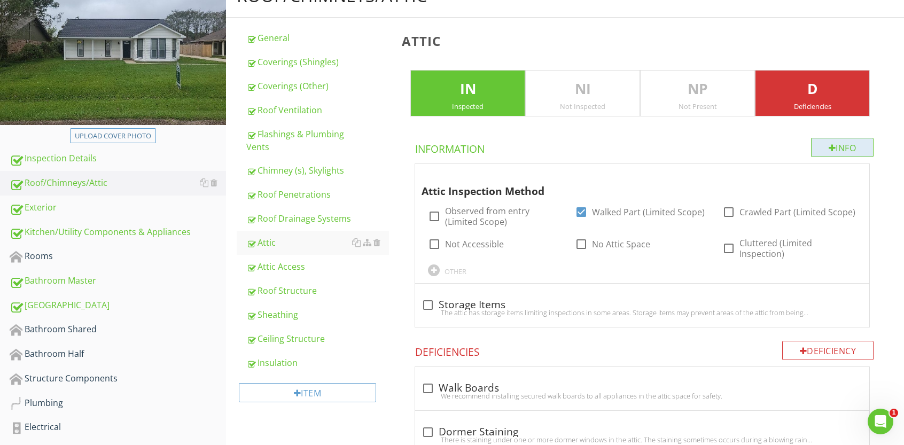
click at [828, 144] on div at bounding box center [831, 148] width 7 height 9
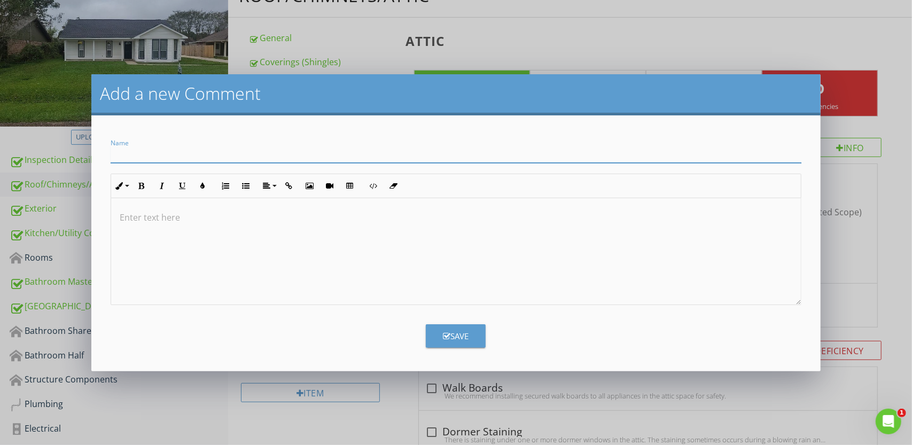
click at [124, 156] on input "Name" at bounding box center [456, 154] width 691 height 18
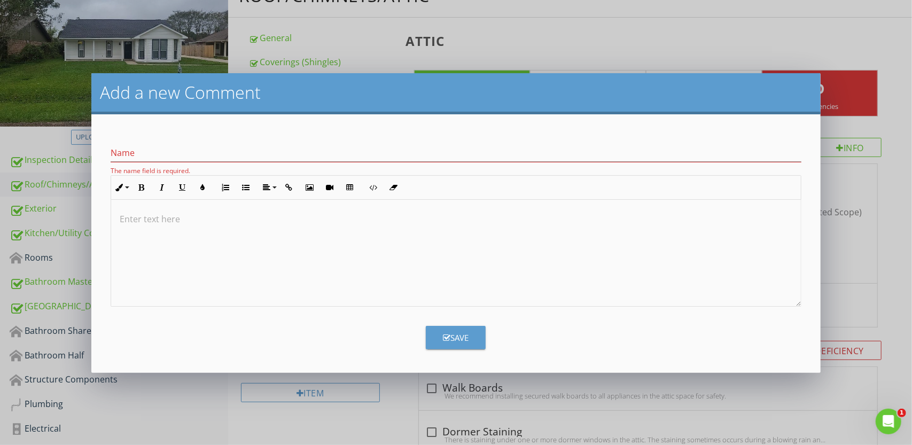
drag, startPoint x: 762, startPoint y: 94, endPoint x: 721, endPoint y: 103, distance: 41.6
click at [758, 96] on h2 "Add a new Comment" at bounding box center [456, 92] width 712 height 21
click at [334, 77] on div "Add a new Comment" at bounding box center [456, 93] width 730 height 41
click at [124, 155] on input "Name" at bounding box center [456, 153] width 691 height 18
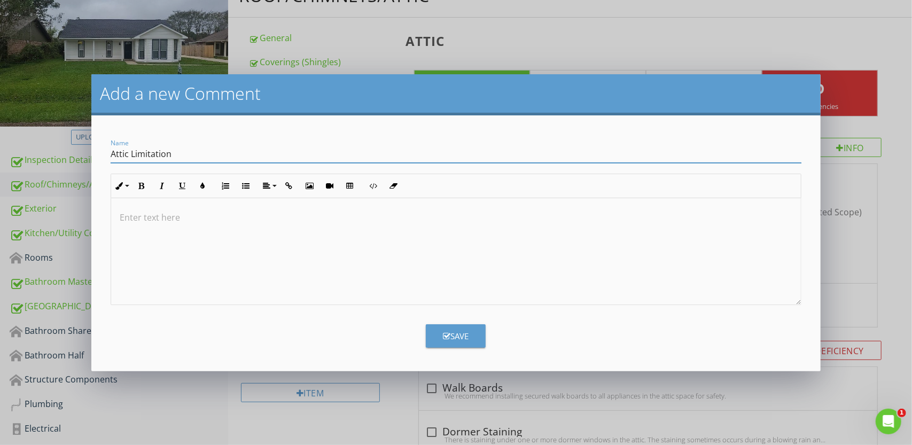
type input "Attic Limitation"
click at [128, 220] on p at bounding box center [456, 217] width 673 height 13
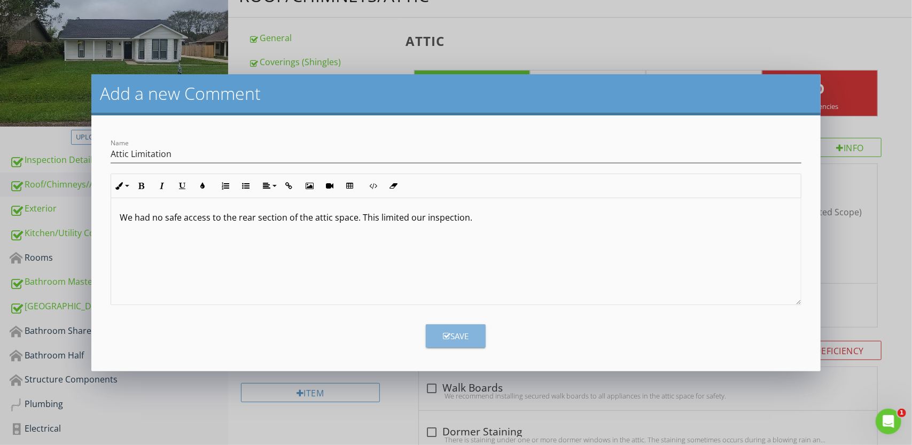
click at [460, 330] on div "Save" at bounding box center [456, 336] width 26 height 12
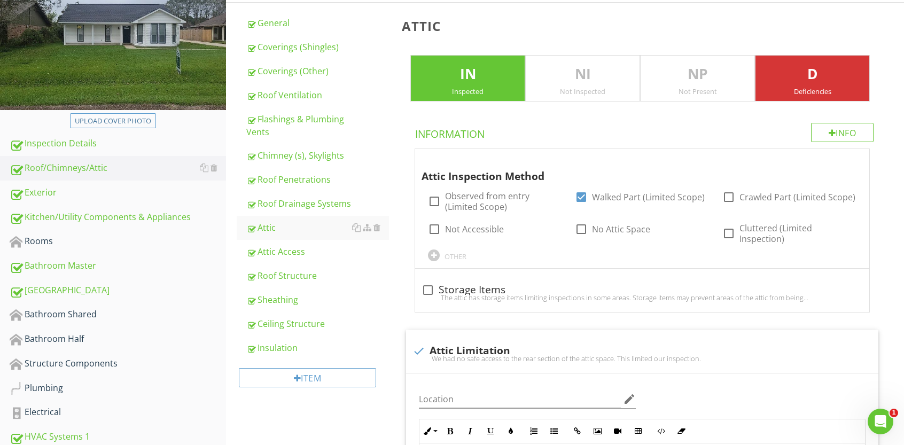
scroll to position [144, 0]
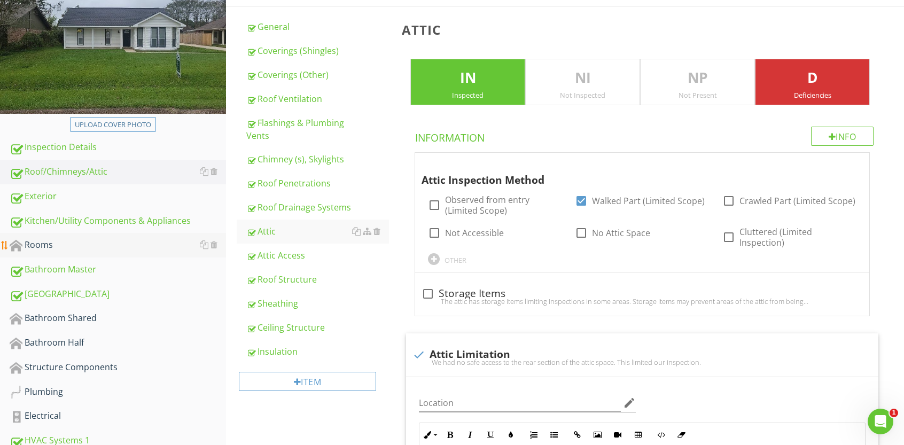
click at [58, 244] on div "Rooms" at bounding box center [118, 245] width 216 height 14
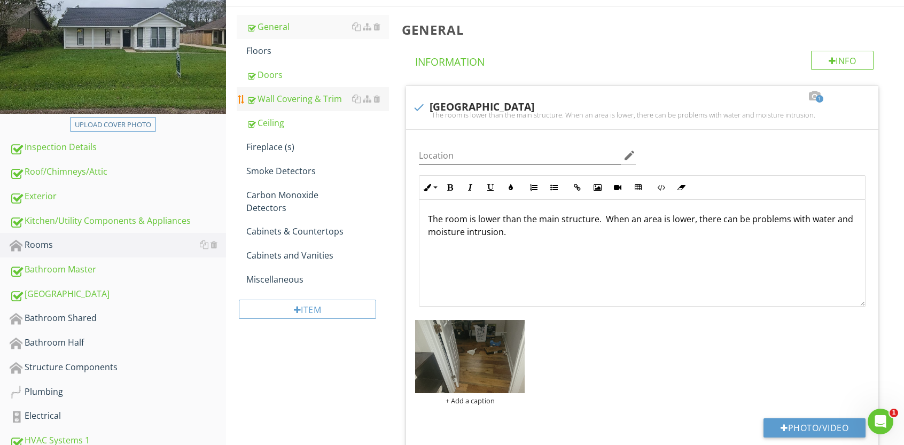
click at [289, 102] on div "Wall Covering & Trim" at bounding box center [317, 98] width 143 height 13
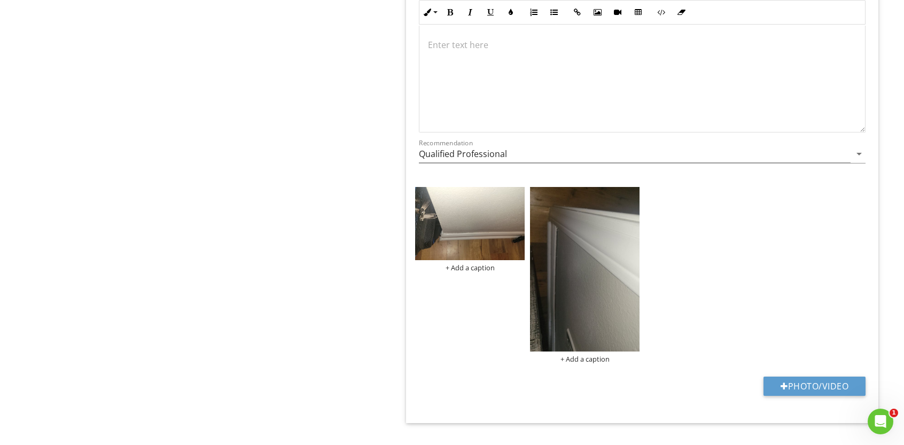
scroll to position [1784, 0]
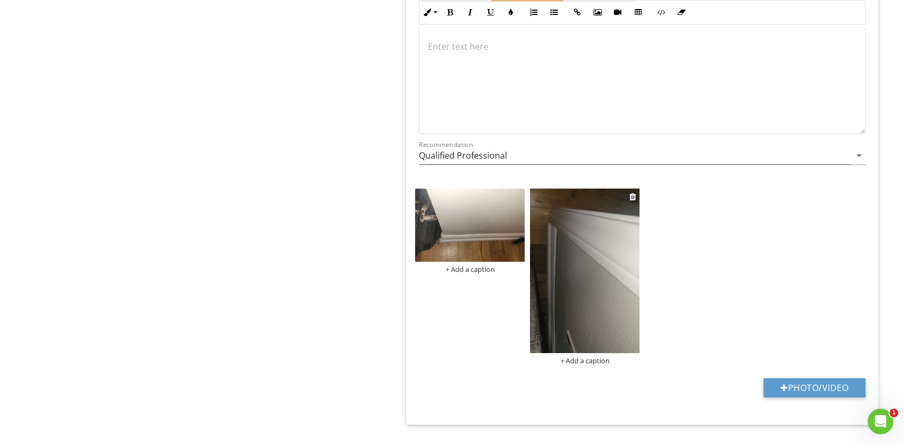
click at [580, 240] on img at bounding box center [584, 271] width 109 height 164
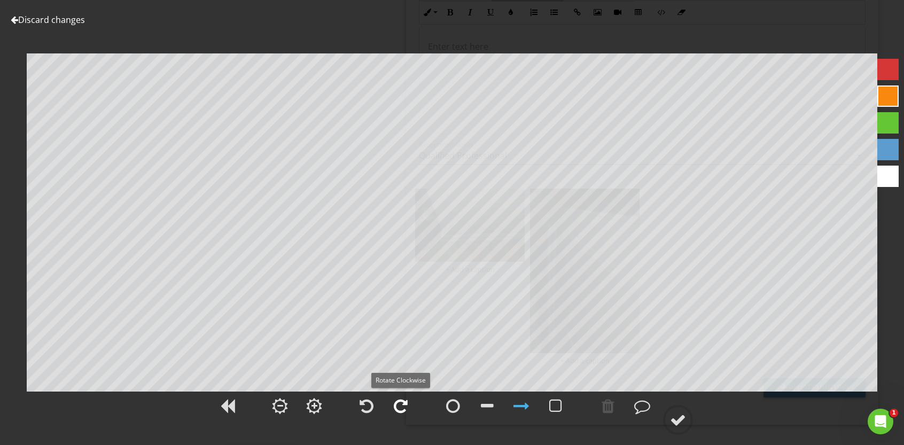
click at [396, 405] on div at bounding box center [401, 406] width 14 height 16
click at [396, 404] on div at bounding box center [401, 406] width 14 height 16
click at [888, 66] on div at bounding box center [887, 69] width 21 height 21
drag, startPoint x: 678, startPoint y: 420, endPoint x: 673, endPoint y: 415, distance: 7.2
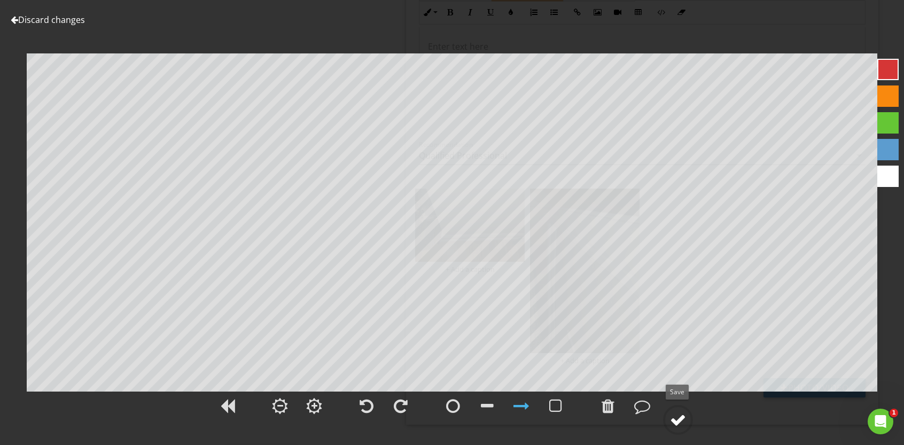
click at [677, 419] on div at bounding box center [678, 420] width 16 height 16
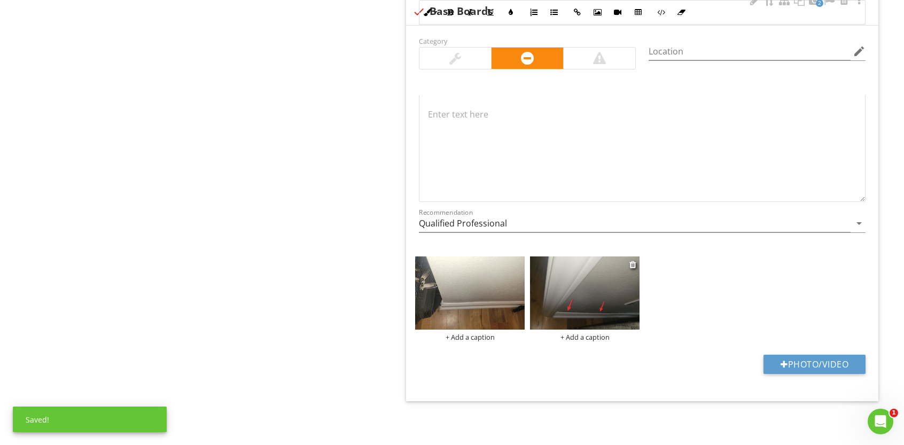
scroll to position [1709, 0]
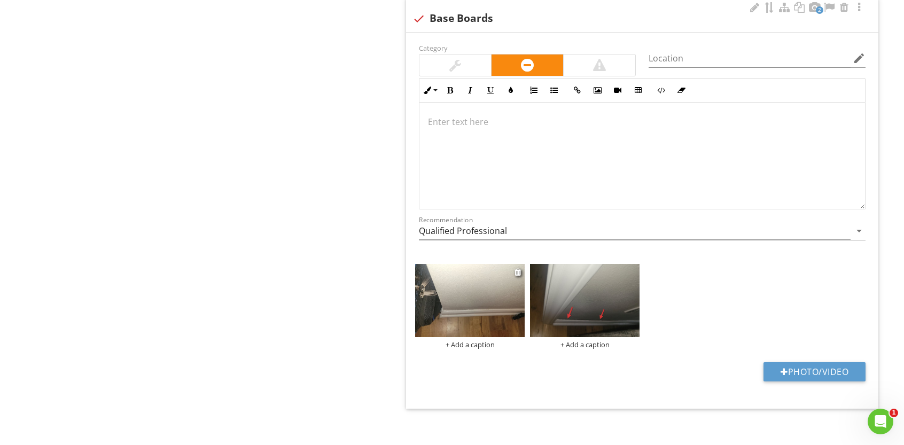
click at [479, 277] on img at bounding box center [469, 300] width 109 height 73
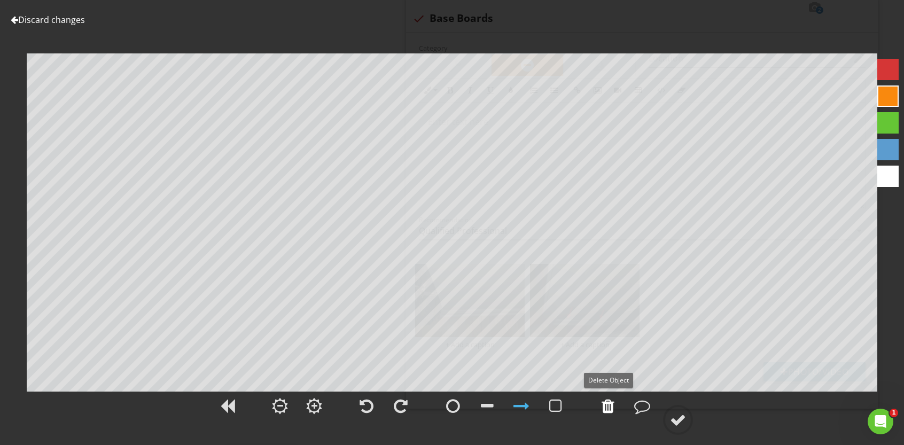
drag, startPoint x: 610, startPoint y: 409, endPoint x: 611, endPoint y: 399, distance: 9.1
click at [610, 407] on div at bounding box center [607, 406] width 13 height 16
click at [890, 70] on div at bounding box center [887, 69] width 21 height 21
click at [680, 421] on div at bounding box center [678, 420] width 16 height 16
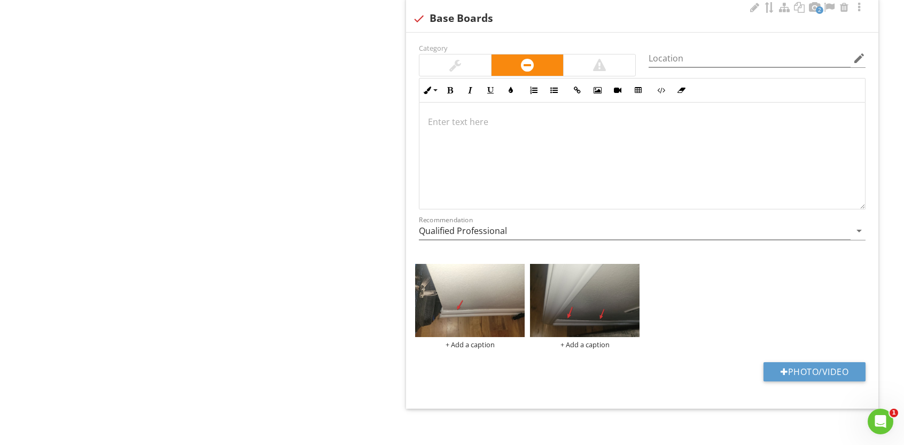
click at [451, 115] on p at bounding box center [642, 121] width 428 height 13
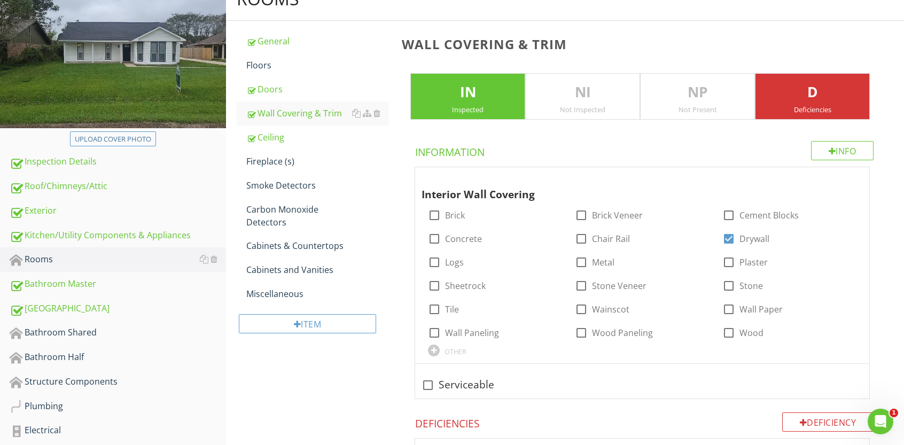
scroll to position [77, 0]
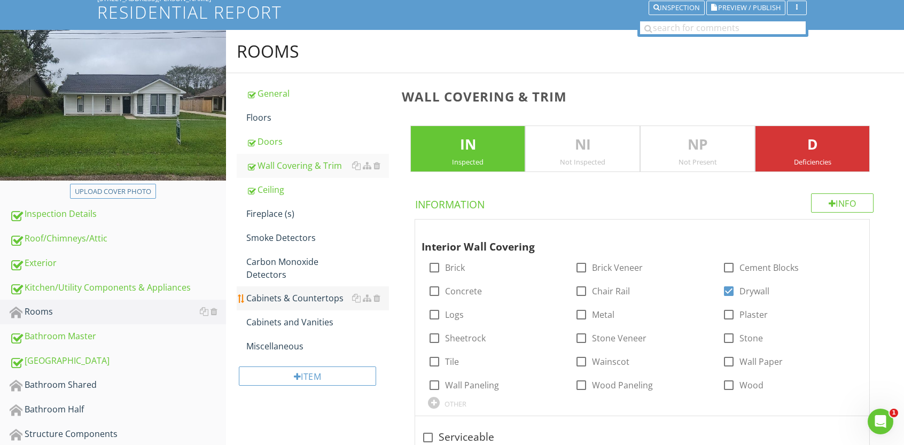
click at [304, 303] on div "Cabinets & Countertops" at bounding box center [317, 298] width 143 height 13
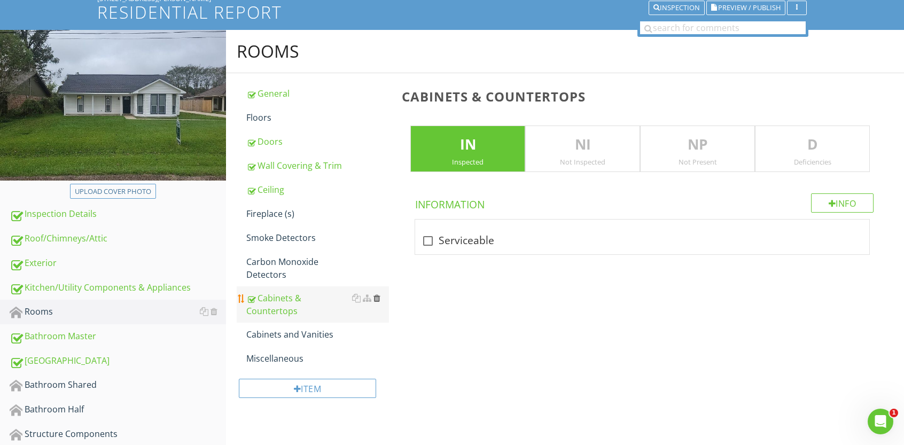
click at [377, 296] on div at bounding box center [376, 298] width 7 height 9
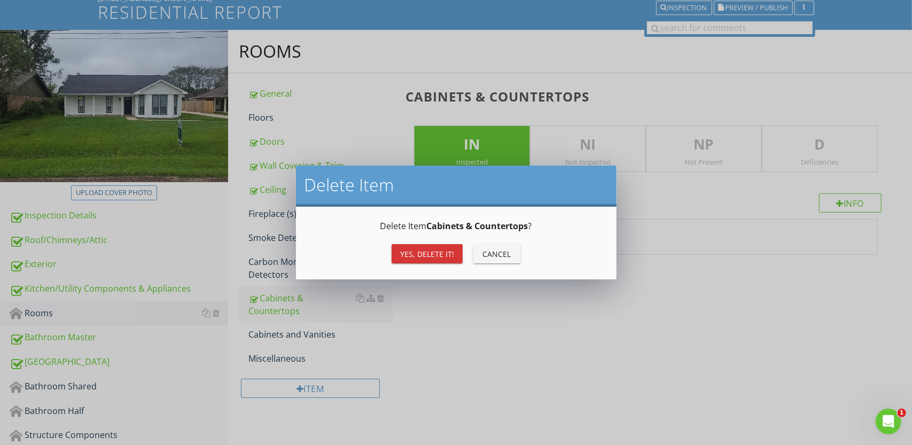
click at [424, 250] on div "Yes, Delete it!" at bounding box center [427, 253] width 54 height 11
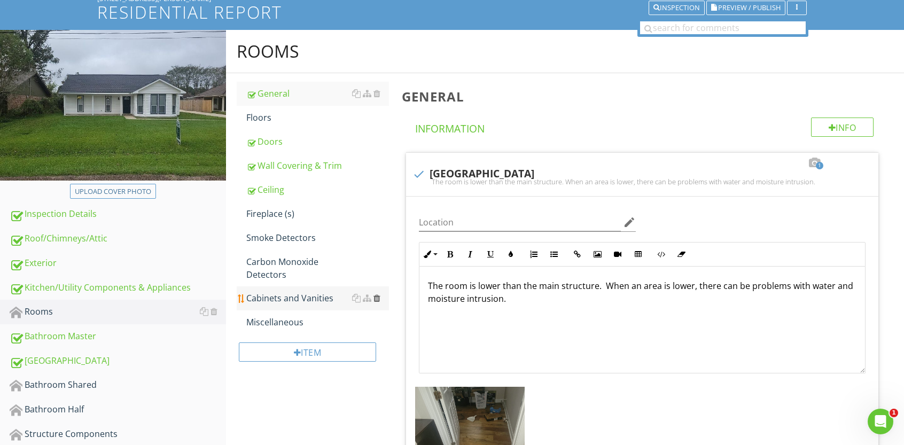
click at [376, 299] on div at bounding box center [376, 298] width 7 height 9
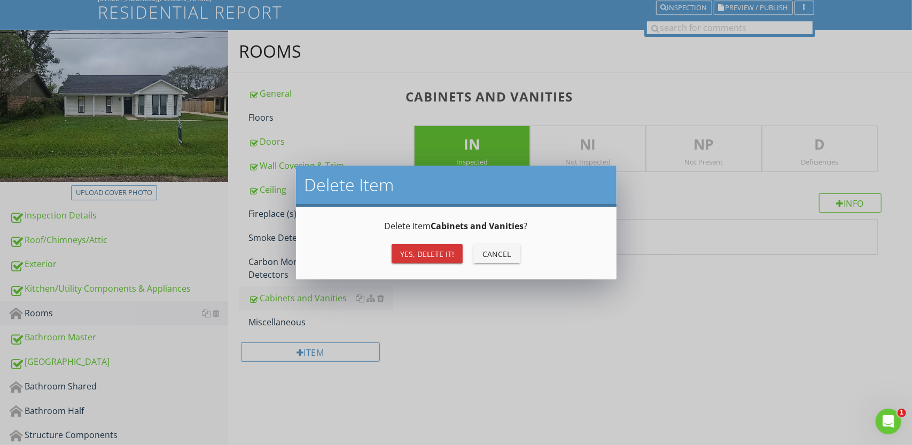
click at [419, 252] on div "Yes, Delete it!" at bounding box center [427, 253] width 54 height 11
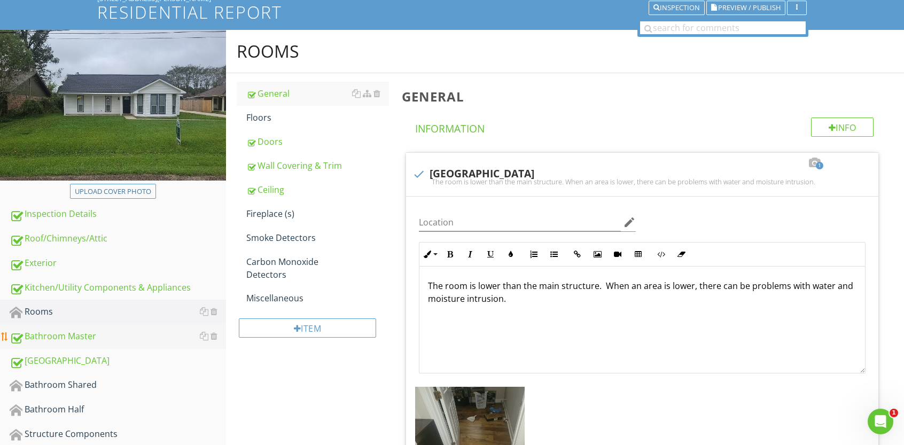
click at [85, 334] on div "Bathroom Master" at bounding box center [118, 337] width 216 height 14
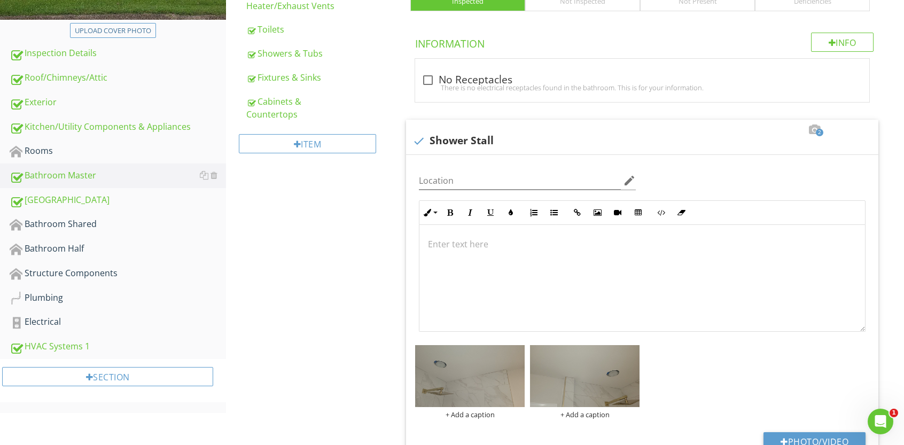
scroll to position [241, 0]
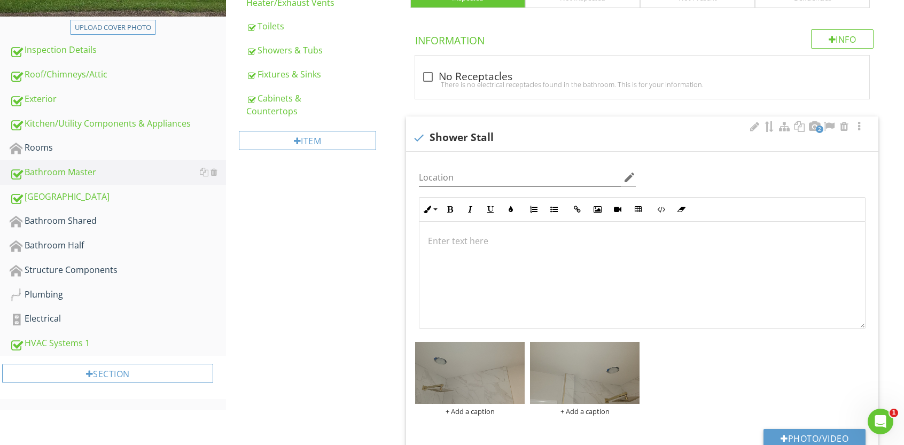
click at [455, 239] on p at bounding box center [642, 240] width 428 height 13
click at [443, 241] on p at bounding box center [642, 240] width 428 height 13
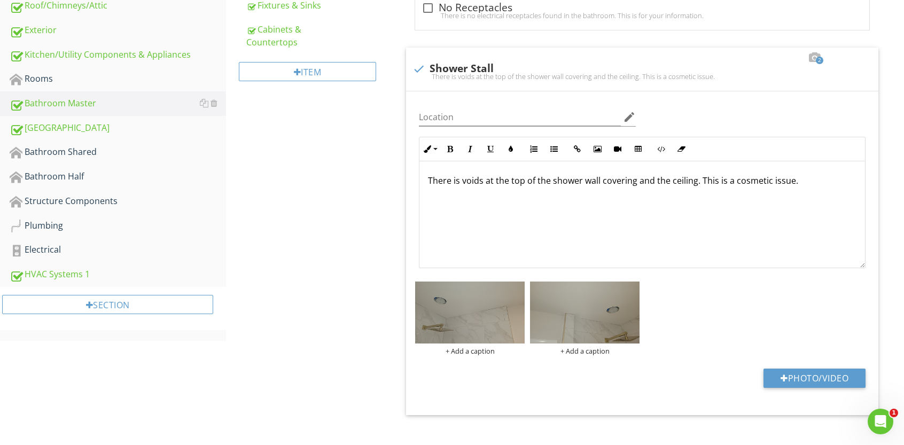
scroll to position [321, 0]
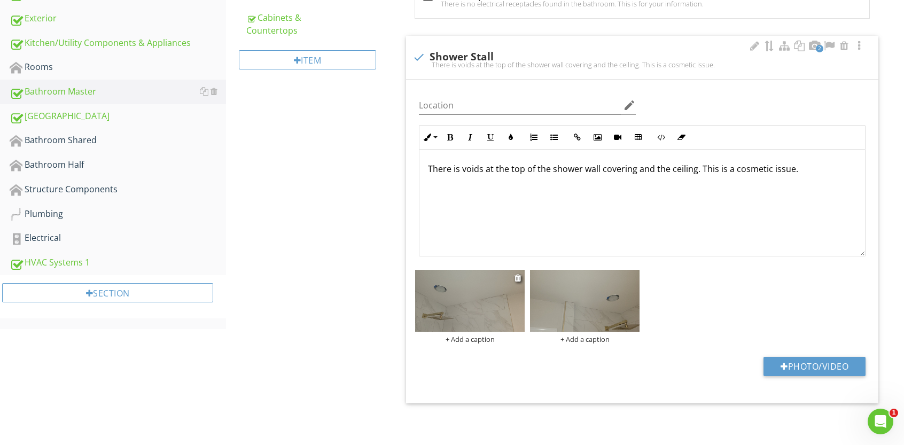
click at [475, 305] on img at bounding box center [469, 300] width 109 height 61
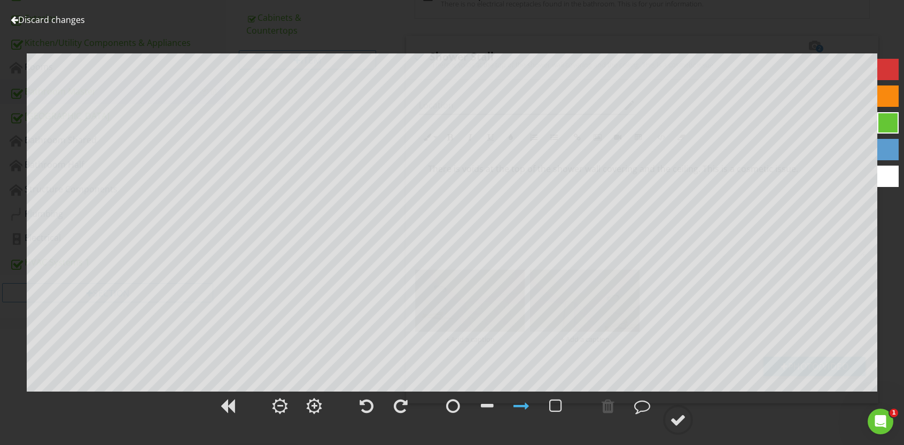
click at [886, 66] on div at bounding box center [887, 69] width 21 height 21
click at [681, 418] on div at bounding box center [678, 420] width 16 height 16
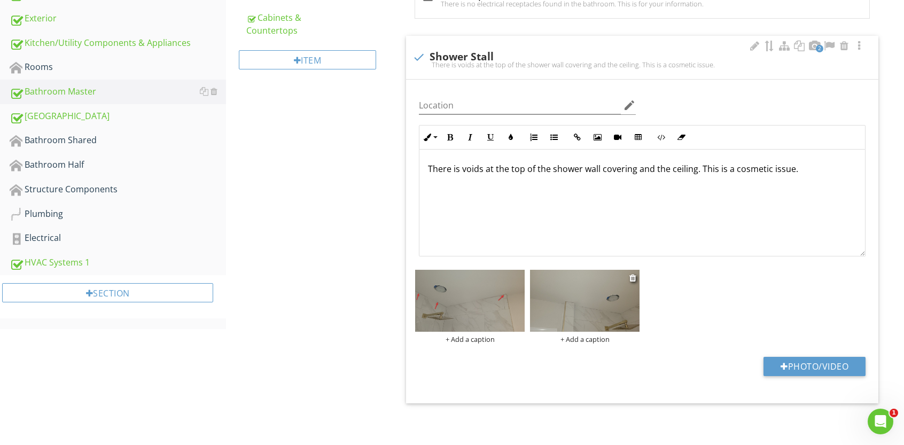
click at [567, 291] on img at bounding box center [584, 300] width 109 height 61
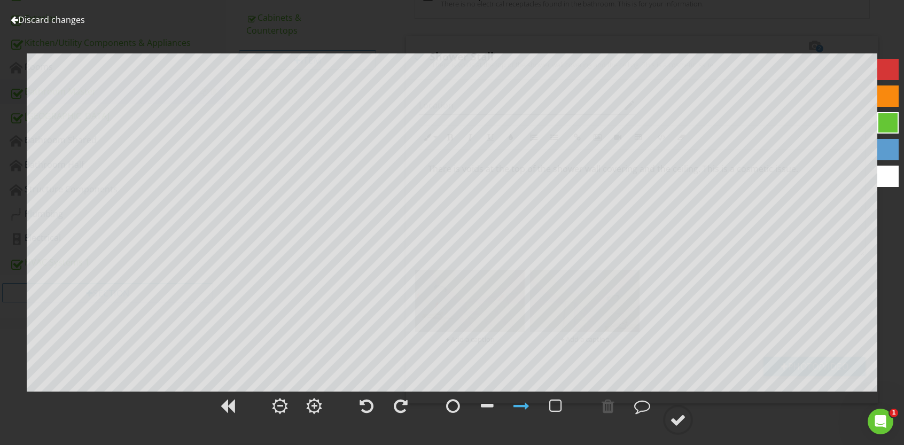
click at [889, 73] on div at bounding box center [887, 69] width 21 height 21
click at [608, 405] on div at bounding box center [607, 406] width 13 height 16
click at [675, 420] on div at bounding box center [678, 420] width 16 height 16
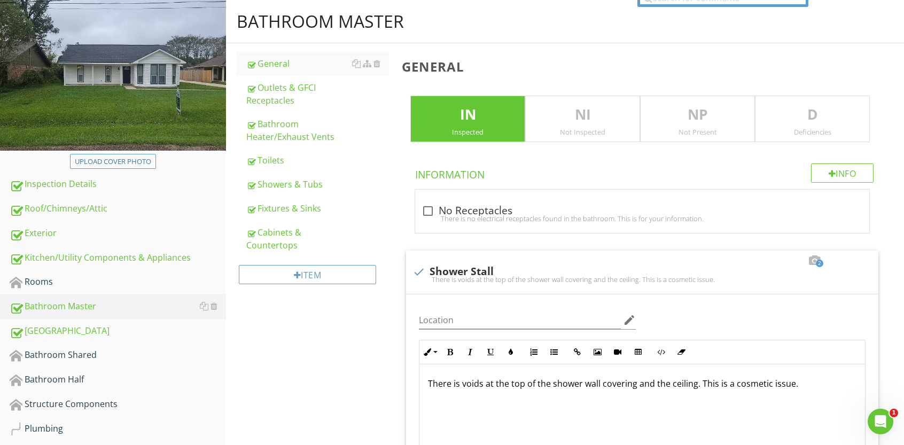
scroll to position [106, 0]
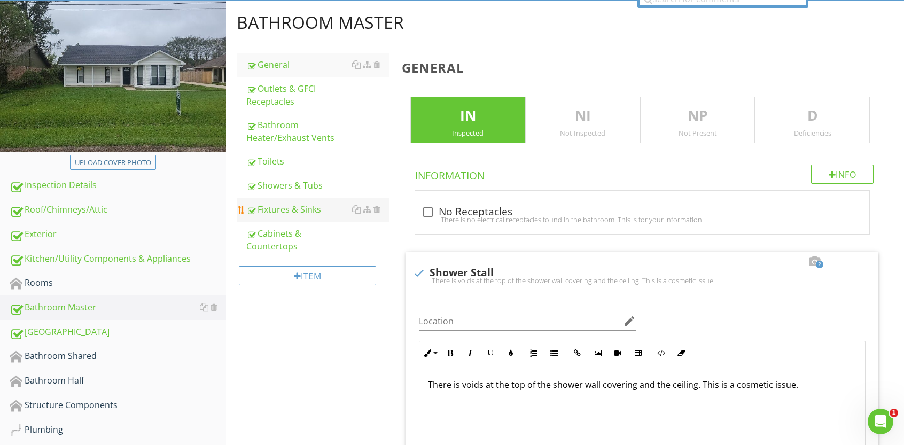
click at [309, 210] on div "Fixtures & Sinks" at bounding box center [317, 209] width 143 height 13
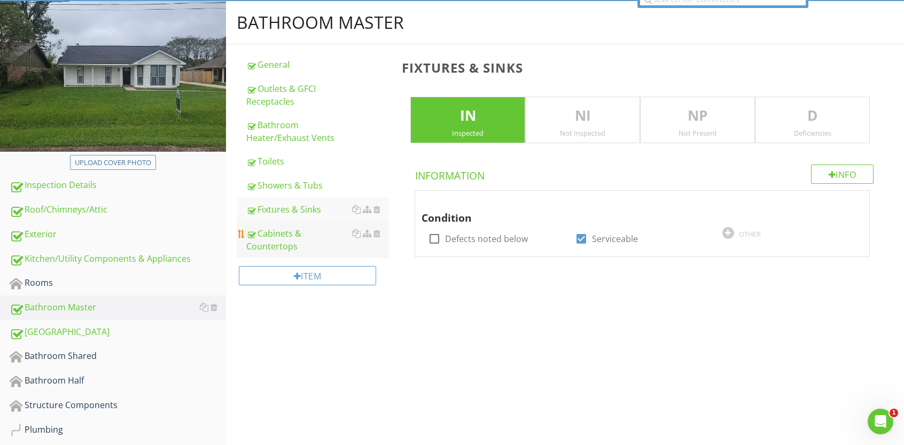
click at [272, 234] on div "Cabinets & Countertops" at bounding box center [317, 240] width 143 height 26
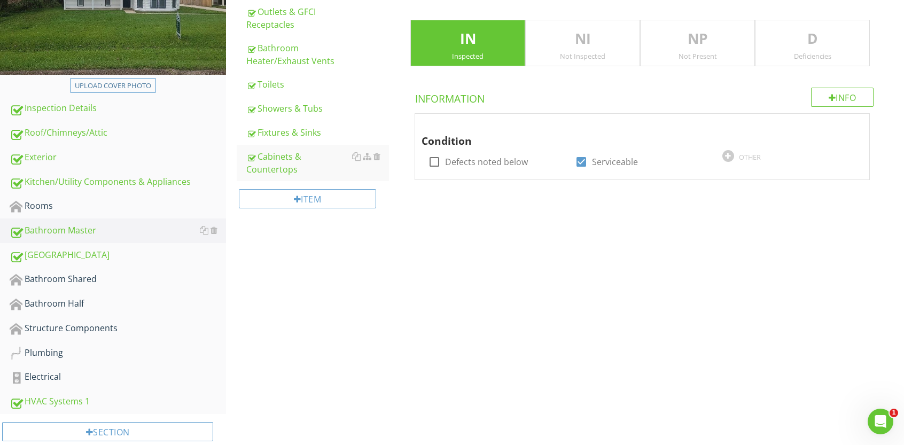
scroll to position [205, 0]
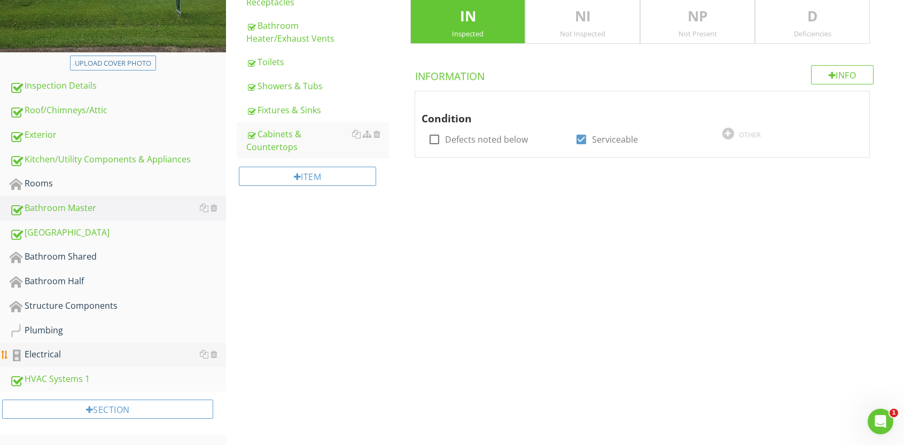
click at [38, 350] on div "Electrical" at bounding box center [118, 355] width 216 height 14
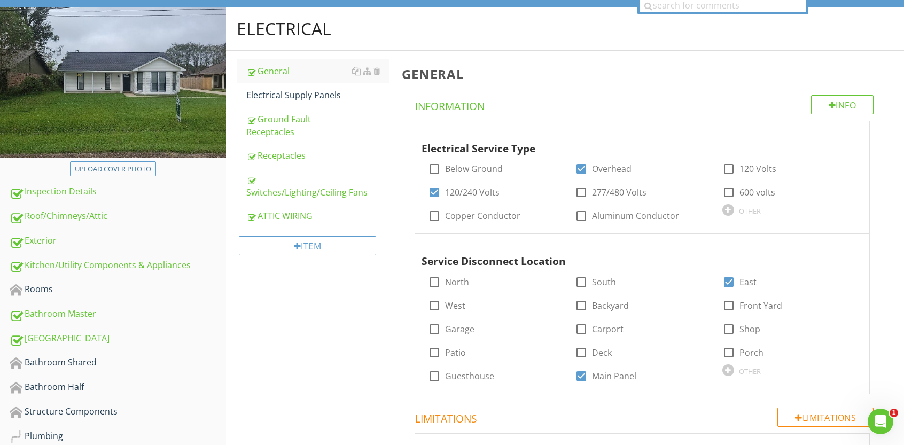
scroll to position [91, 0]
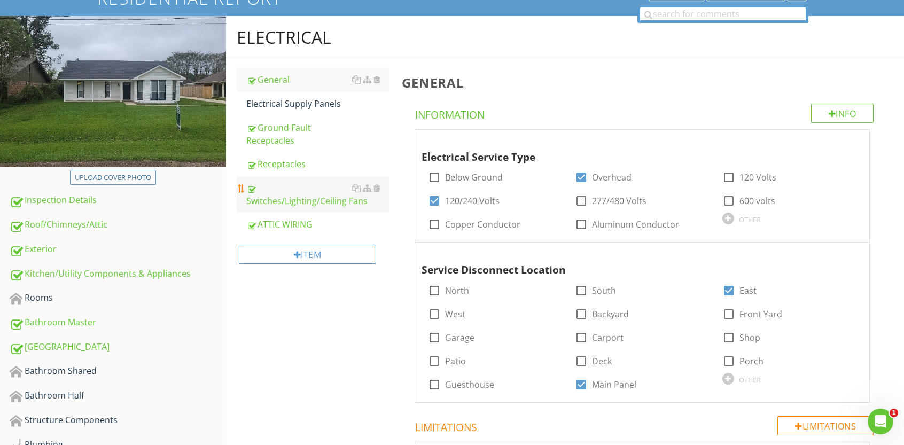
click at [310, 199] on div "Switches/Lighting/Ceiling Fans" at bounding box center [317, 195] width 143 height 26
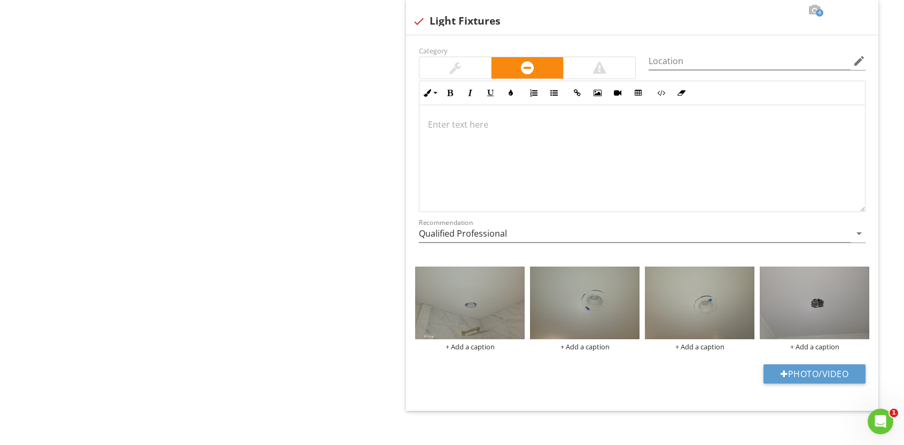
scroll to position [1760, 0]
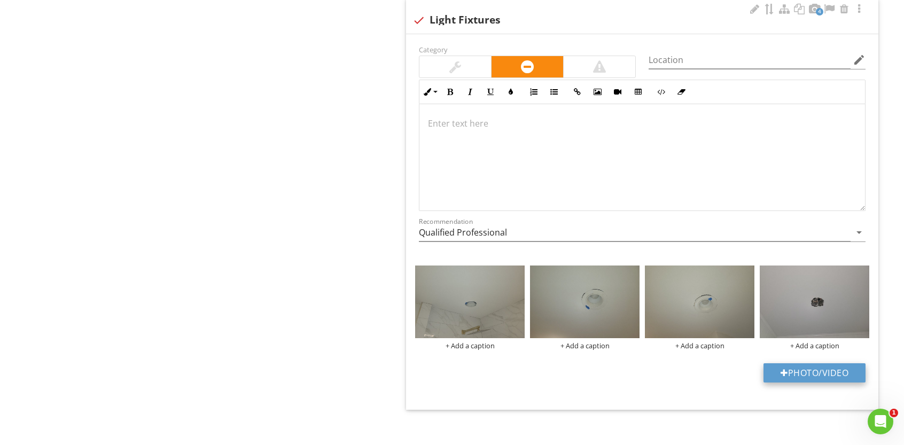
click at [785, 365] on button "Photo/Video" at bounding box center [814, 372] width 102 height 19
type input "C:\fakepath\photo (59).jpg"
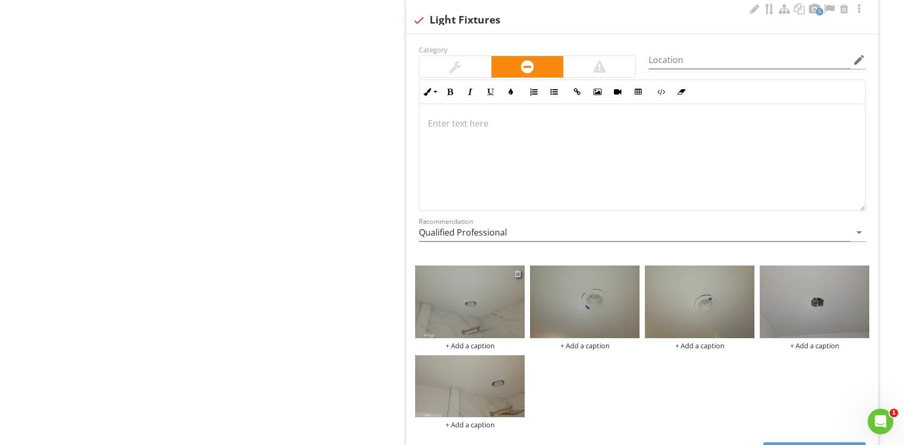
click at [519, 269] on div at bounding box center [517, 273] width 7 height 9
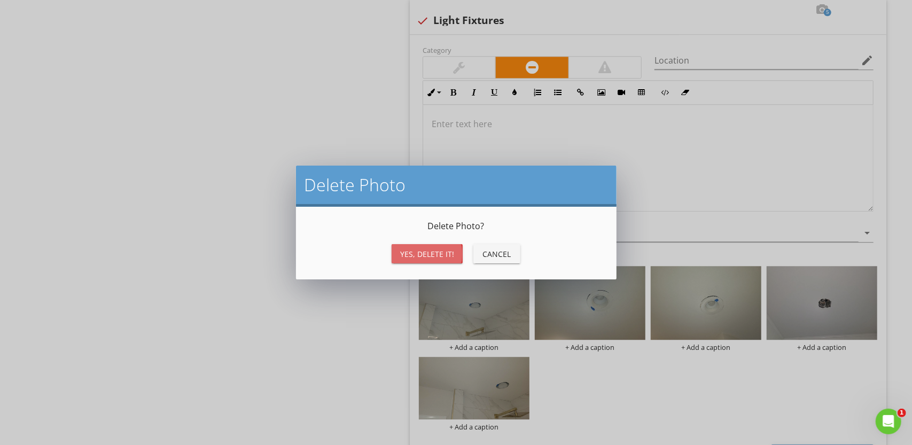
click at [430, 251] on div "Yes, Delete it!" at bounding box center [427, 253] width 54 height 11
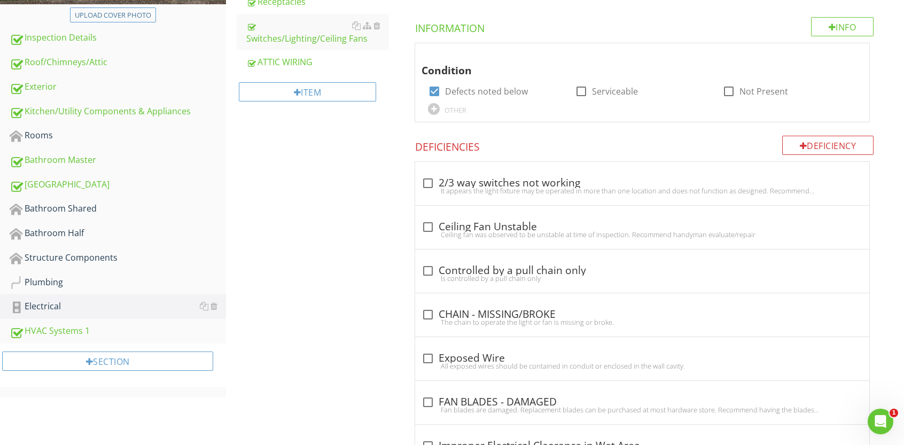
scroll to position [257, 0]
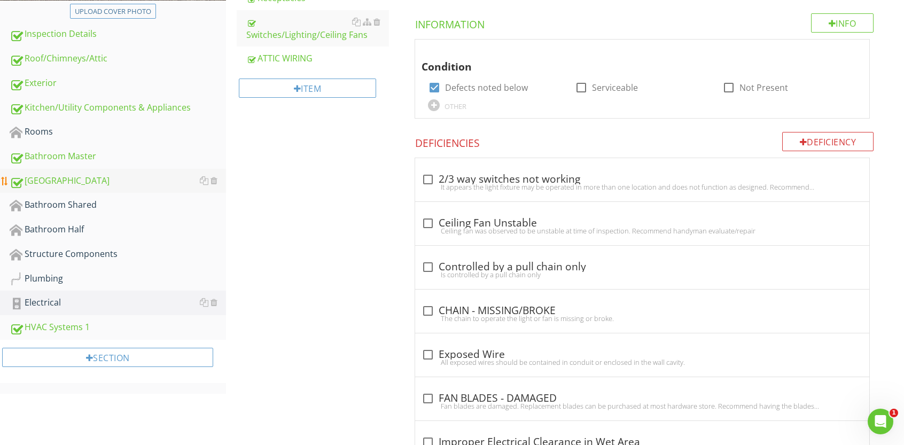
click at [69, 184] on div "Bathroom Hall" at bounding box center [118, 181] width 216 height 14
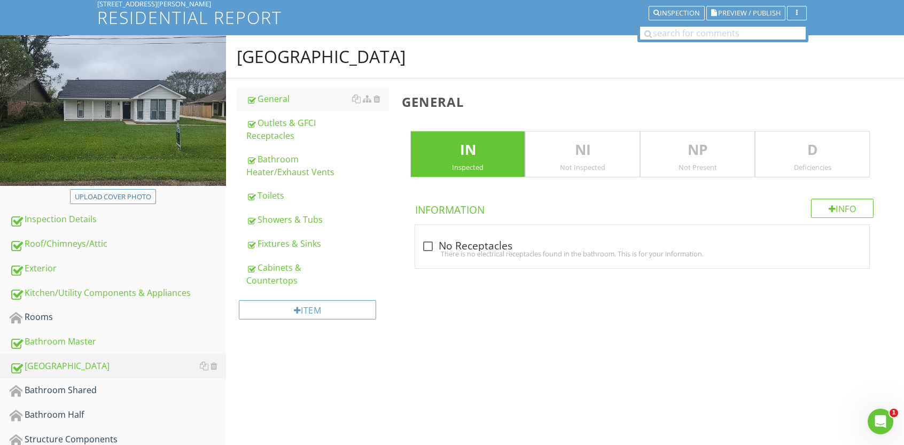
scroll to position [69, 0]
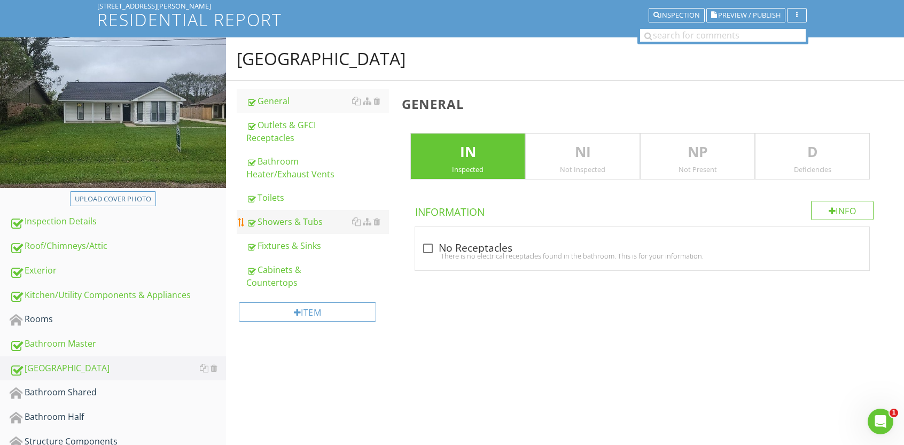
click at [304, 222] on div "Showers & Tubs" at bounding box center [317, 221] width 143 height 13
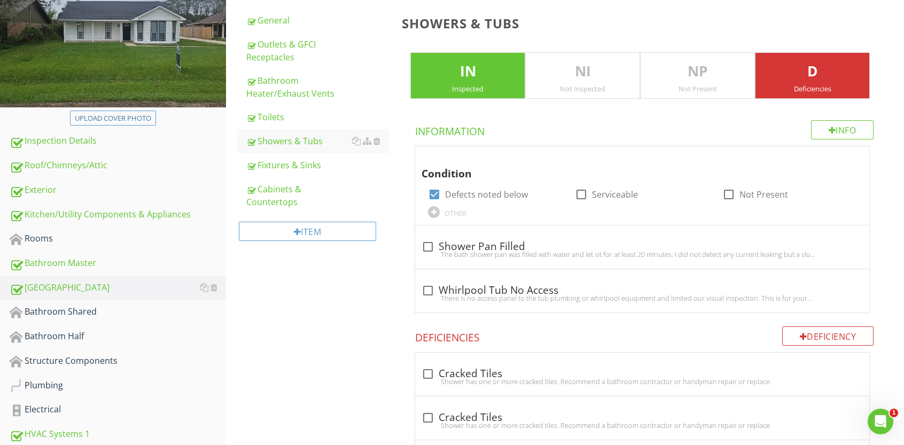
scroll to position [142, 0]
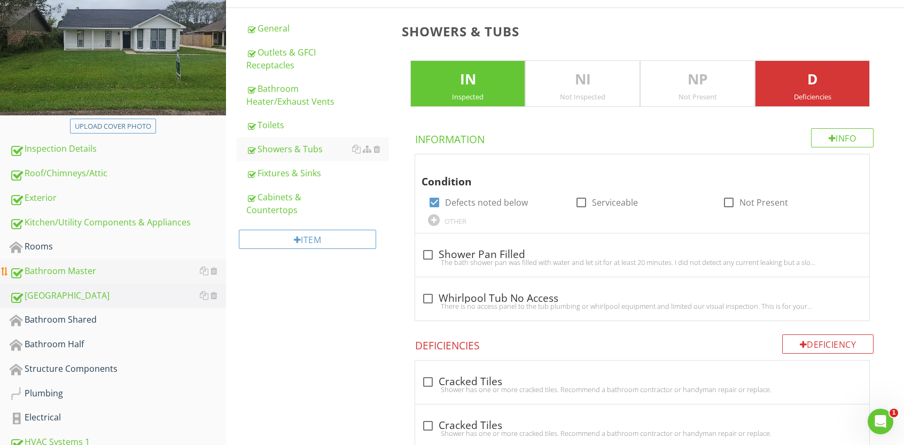
click at [58, 268] on div "Bathroom Master" at bounding box center [118, 271] width 216 height 14
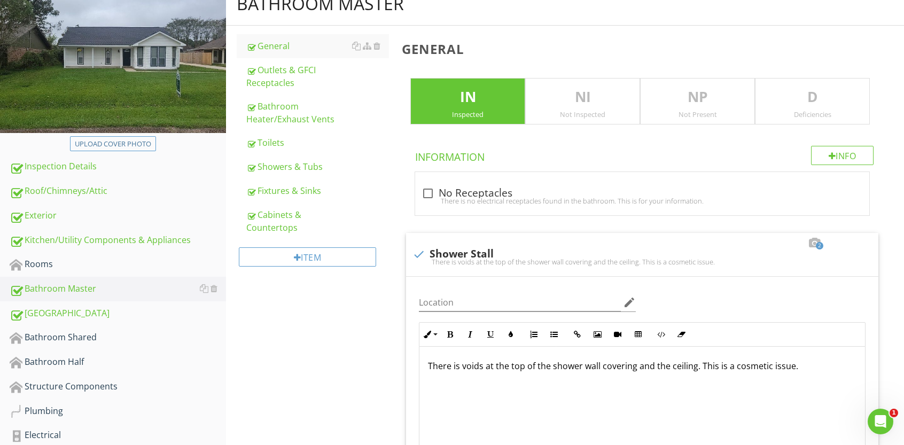
scroll to position [124, 0]
click at [818, 103] on p "D" at bounding box center [812, 97] width 114 height 21
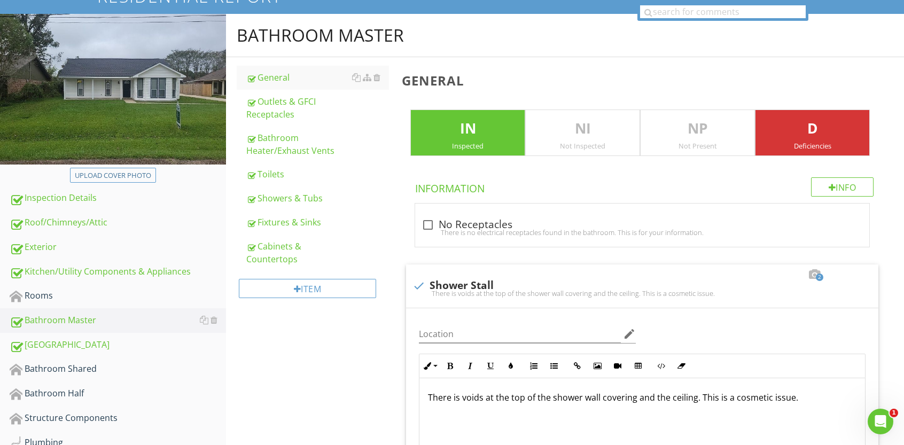
scroll to position [91, 0]
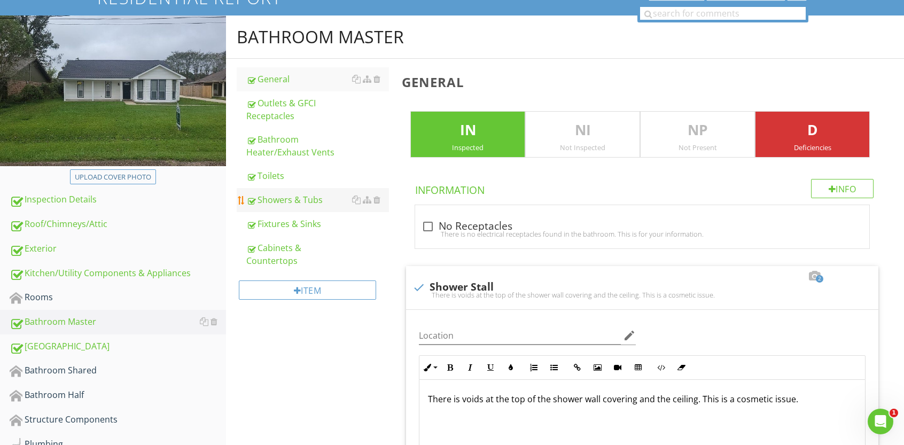
click at [289, 200] on div "Showers & Tubs" at bounding box center [317, 199] width 143 height 13
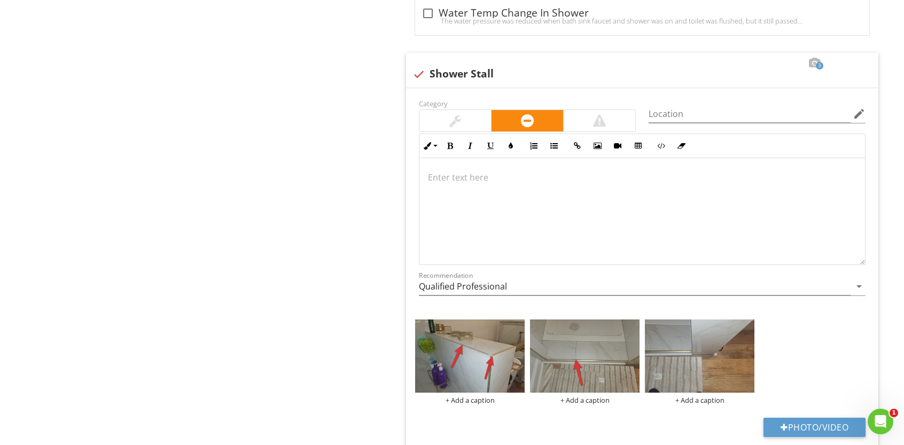
scroll to position [1477, 0]
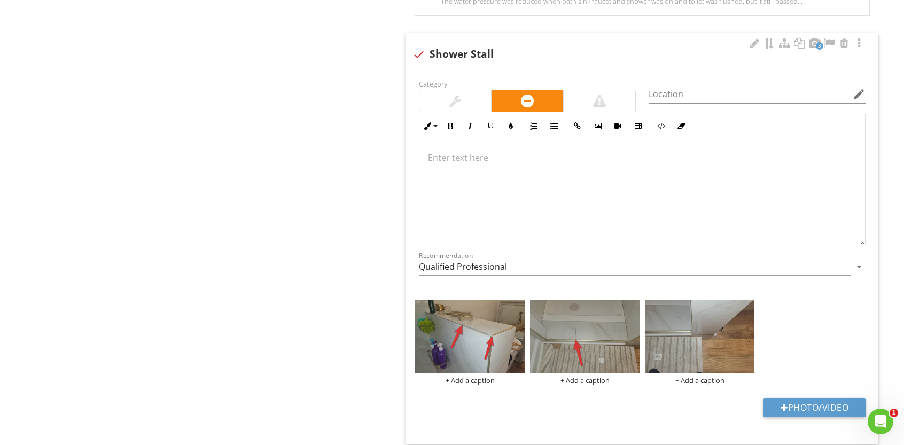
click at [459, 153] on p at bounding box center [642, 157] width 428 height 13
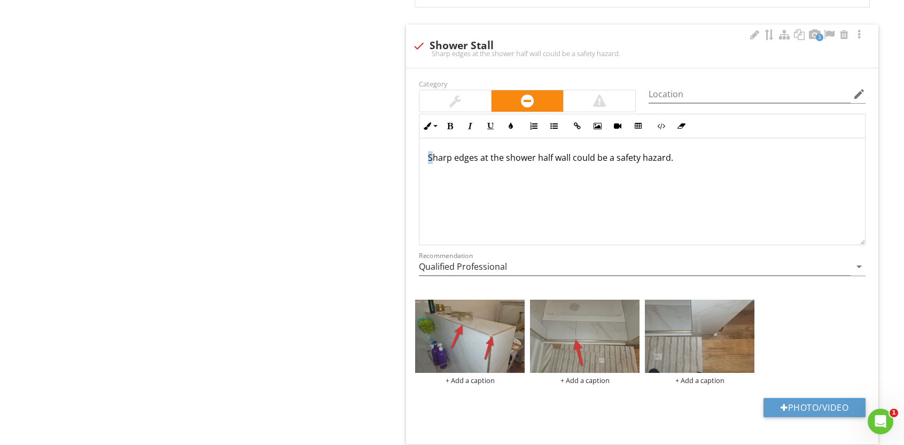
drag, startPoint x: 433, startPoint y: 151, endPoint x: 426, endPoint y: 152, distance: 7.0
click at [426, 152] on div "Sharp edges at the shower half wall could be a safety hazard." at bounding box center [641, 191] width 445 height 107
click at [495, 152] on p "The sharp edges at the shower half wall could be a safety hazard." at bounding box center [642, 157] width 428 height 13
click at [689, 307] on img at bounding box center [699, 336] width 109 height 73
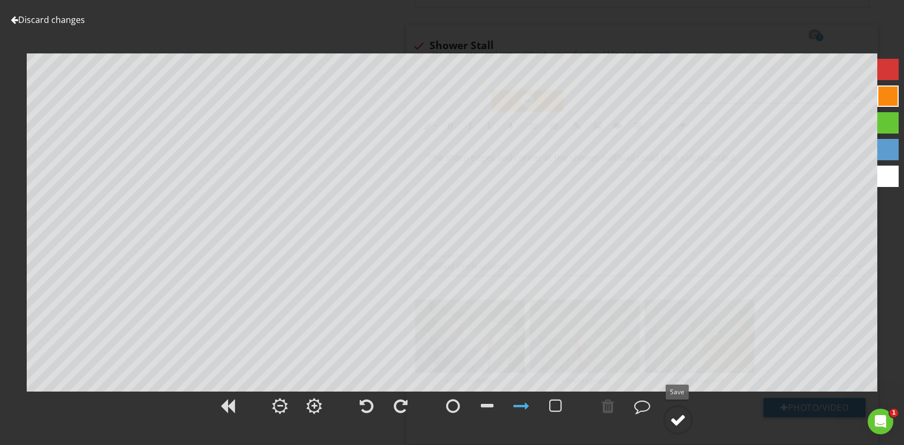
click at [684, 421] on div at bounding box center [678, 420] width 16 height 16
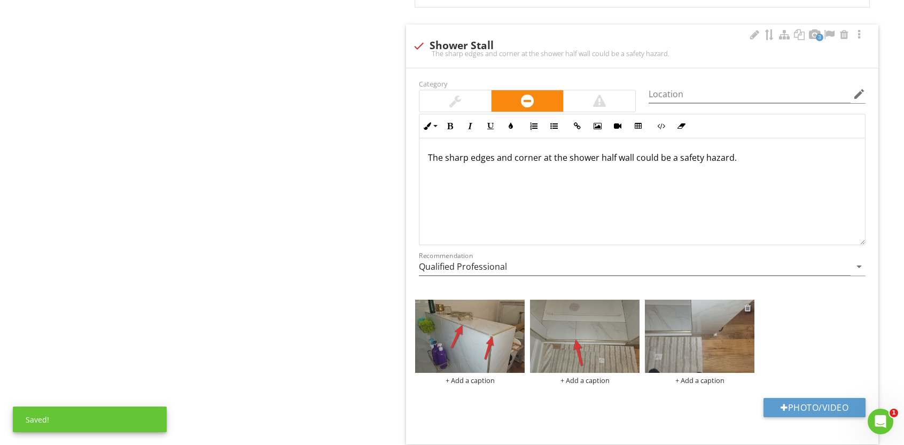
click at [746, 303] on div at bounding box center [747, 307] width 7 height 9
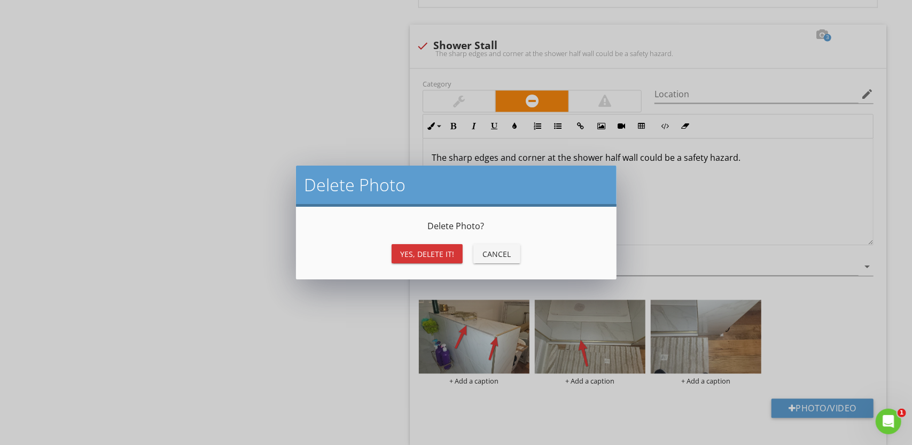
click at [428, 250] on div "Yes, Delete it!" at bounding box center [427, 253] width 54 height 11
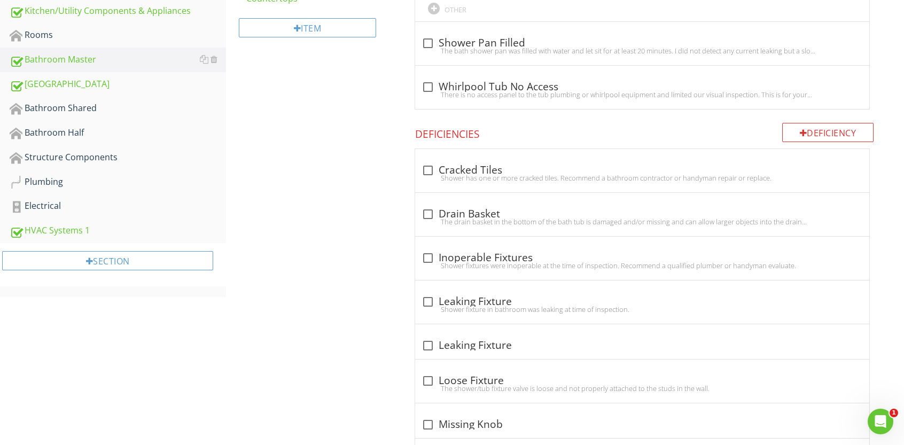
scroll to position [357, 0]
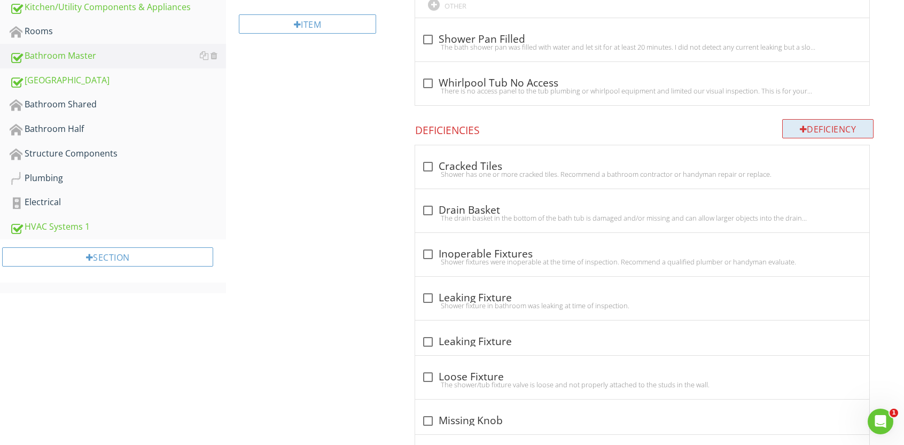
click at [806, 127] on div "Deficiency" at bounding box center [828, 128] width 92 height 19
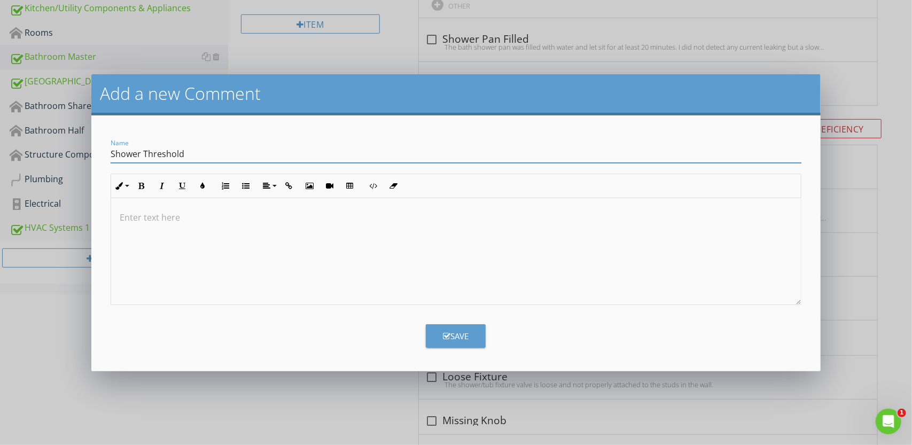
type input "Shower Threshold"
click at [458, 334] on div "Save" at bounding box center [456, 336] width 26 height 12
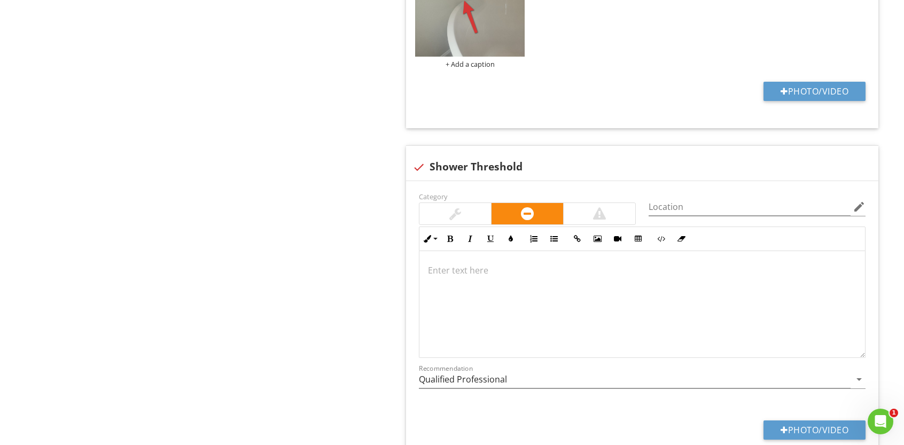
scroll to position [2227, 0]
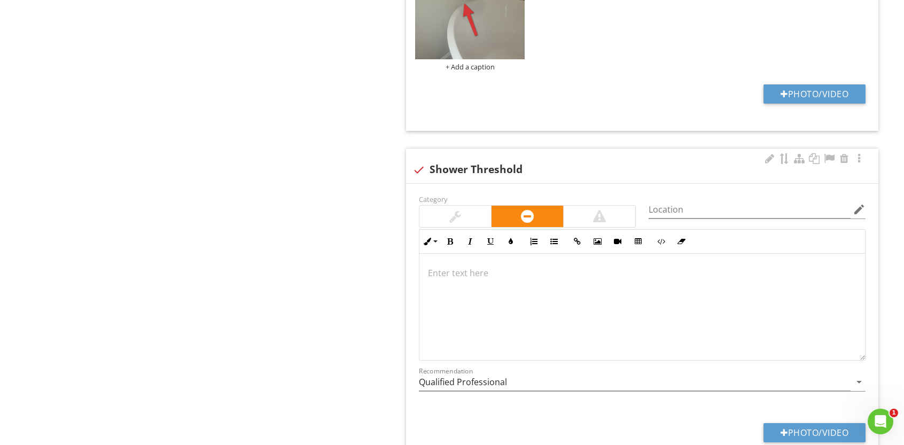
click at [446, 266] on p at bounding box center [642, 272] width 428 height 13
click at [781, 428] on div at bounding box center [783, 432] width 7 height 9
type input "C:\fakepath\photo (61).jpg"
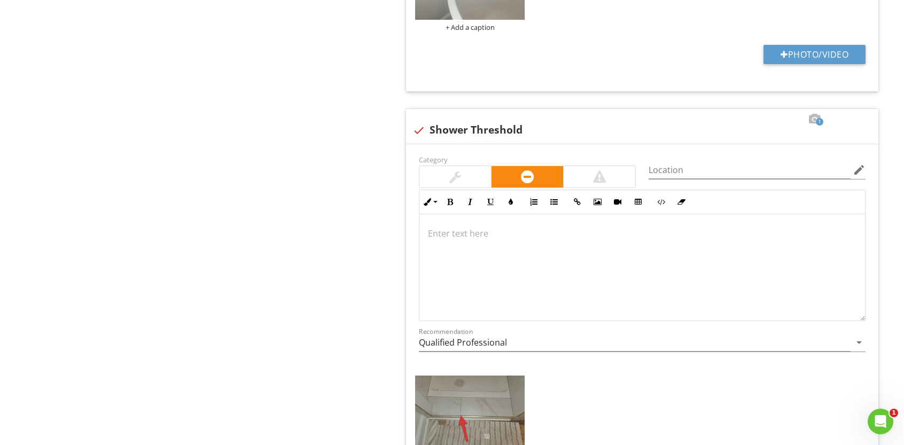
scroll to position [2259, 0]
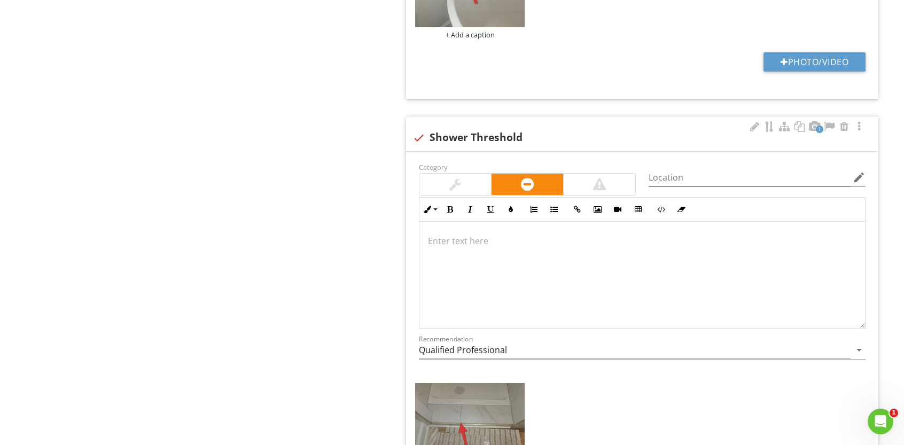
click at [433, 234] on p at bounding box center [642, 240] width 428 height 13
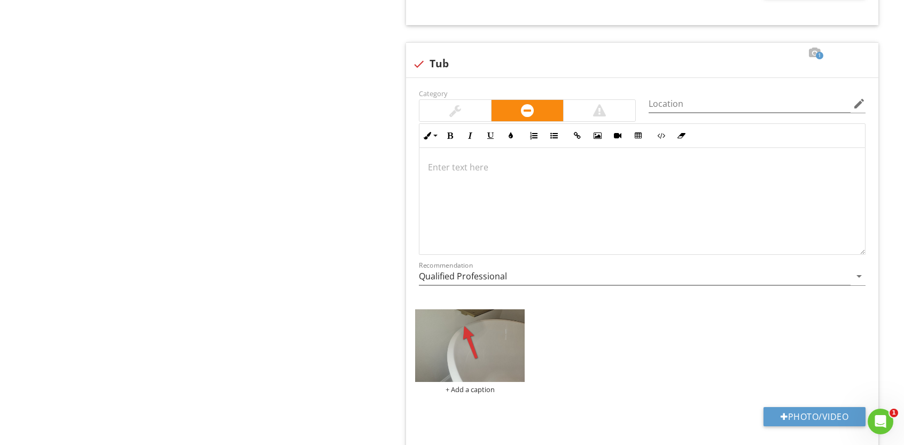
scroll to position [1893, 0]
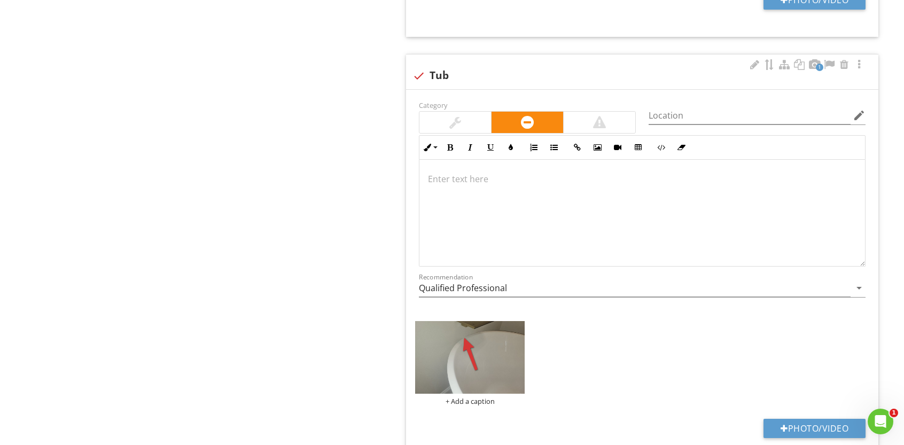
click at [439, 172] on p at bounding box center [642, 178] width 428 height 13
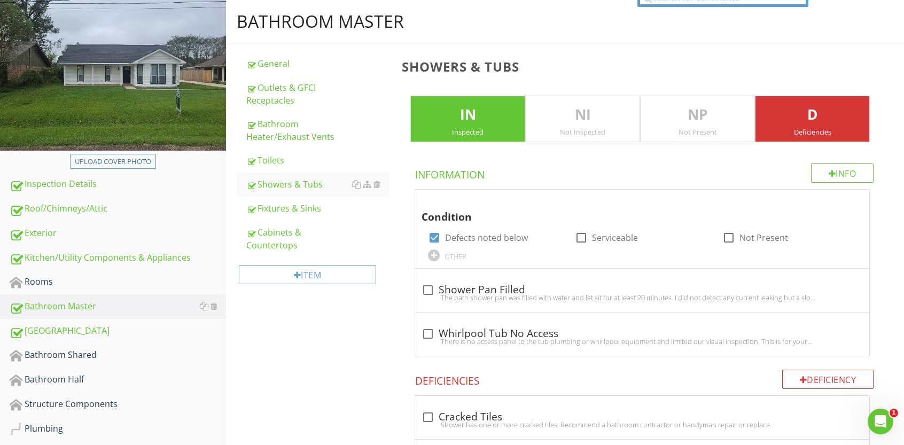
scroll to position [109, 0]
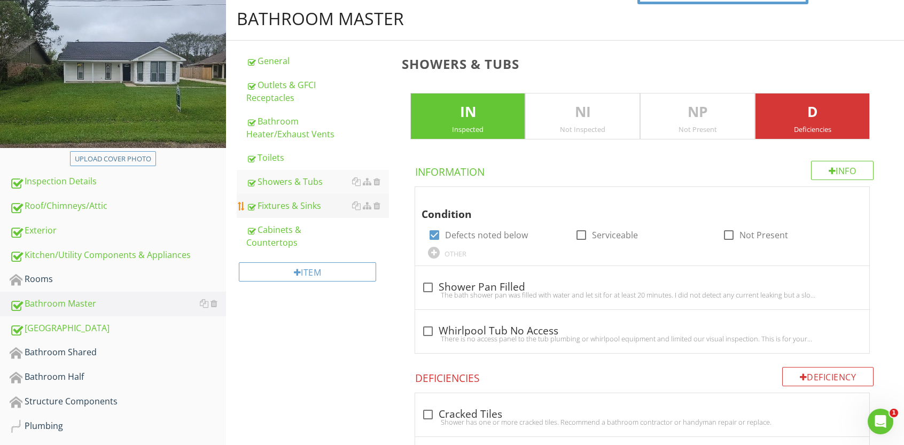
click at [298, 208] on div "Fixtures & Sinks" at bounding box center [317, 205] width 143 height 13
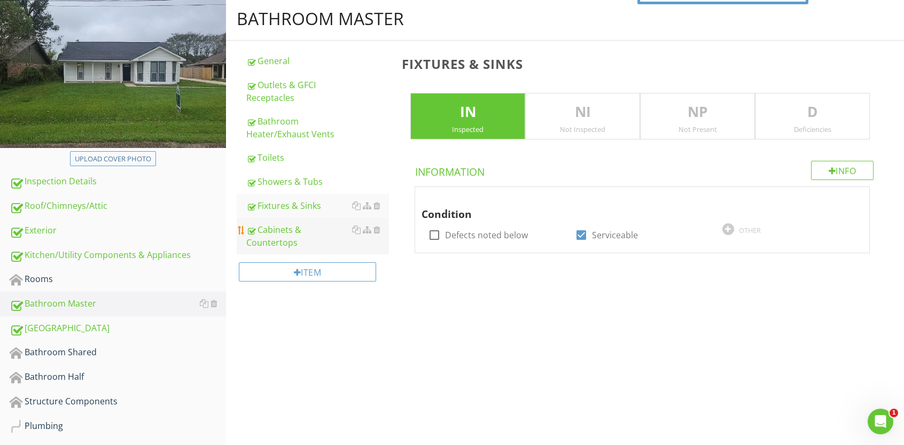
click at [292, 231] on div "Cabinets & Countertops" at bounding box center [317, 236] width 143 height 26
click at [82, 351] on div "Bathroom Shared" at bounding box center [118, 353] width 216 height 14
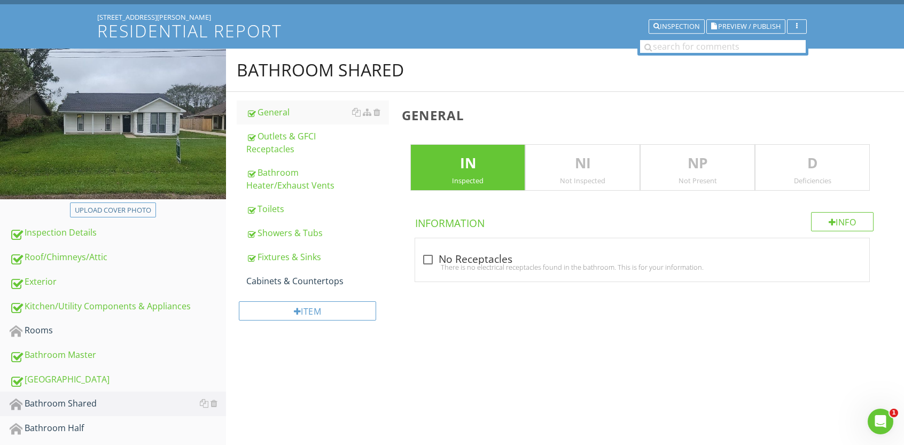
scroll to position [57, 0]
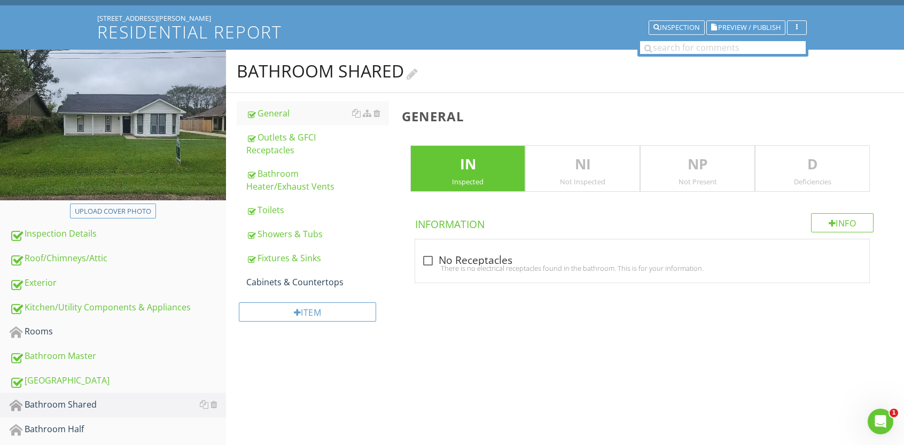
click at [417, 72] on div at bounding box center [411, 73] width 11 height 14
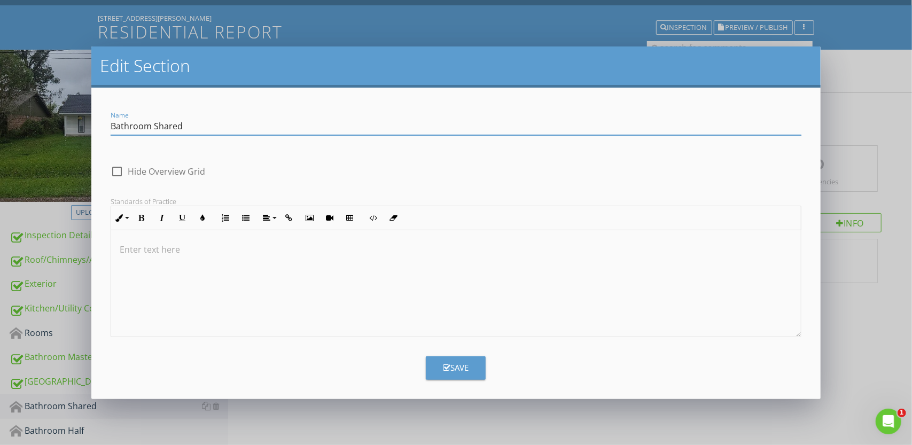
drag, startPoint x: 182, startPoint y: 129, endPoint x: 153, endPoint y: 134, distance: 28.7
click at [153, 134] on input "Bathroom Shared" at bounding box center [456, 126] width 691 height 18
drag, startPoint x: 177, startPoint y: 126, endPoint x: 154, endPoint y: 130, distance: 23.9
click at [154, 130] on input "Bathroom Guest" at bounding box center [456, 126] width 691 height 18
drag, startPoint x: 204, startPoint y: 127, endPoint x: 161, endPoint y: 129, distance: 42.8
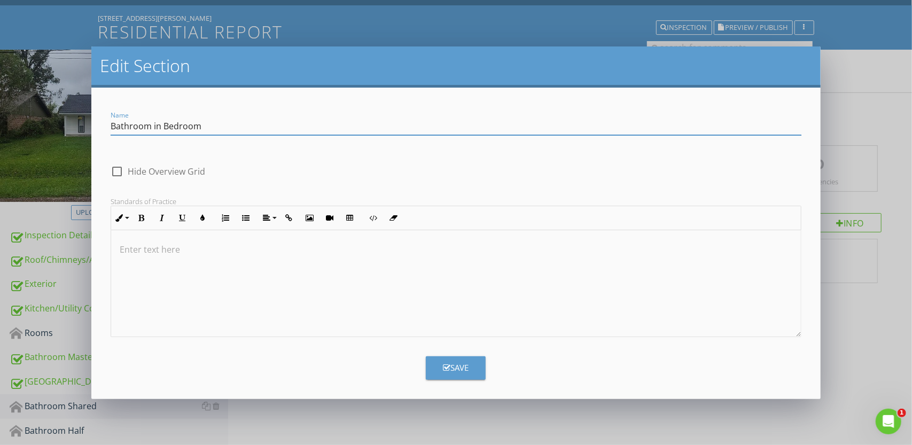
click at [164, 129] on input "Bathroom in Bedroom" at bounding box center [456, 126] width 691 height 18
drag, startPoint x: 159, startPoint y: 126, endPoint x: 153, endPoint y: 130, distance: 7.7
click at [153, 130] on input "Bathroom in Bedroom" at bounding box center [456, 126] width 691 height 18
type input "Bathroom @ Bedroom"
drag, startPoint x: 454, startPoint y: 368, endPoint x: 441, endPoint y: 365, distance: 13.7
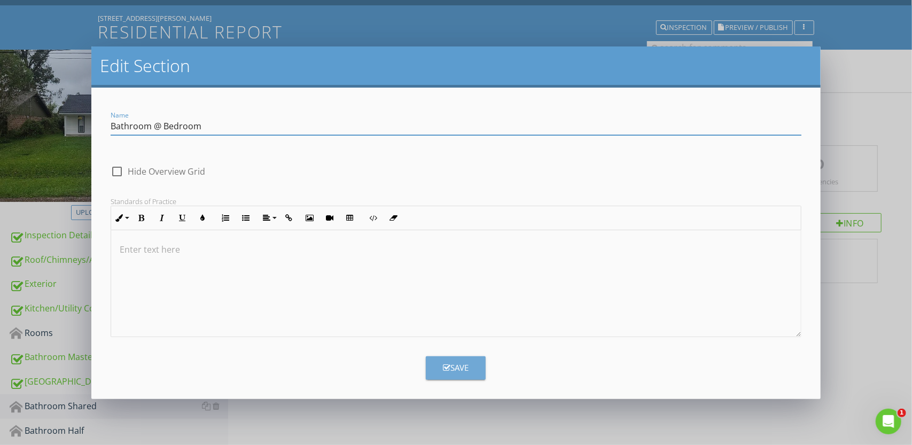
click at [450, 368] on div "Save" at bounding box center [456, 368] width 26 height 12
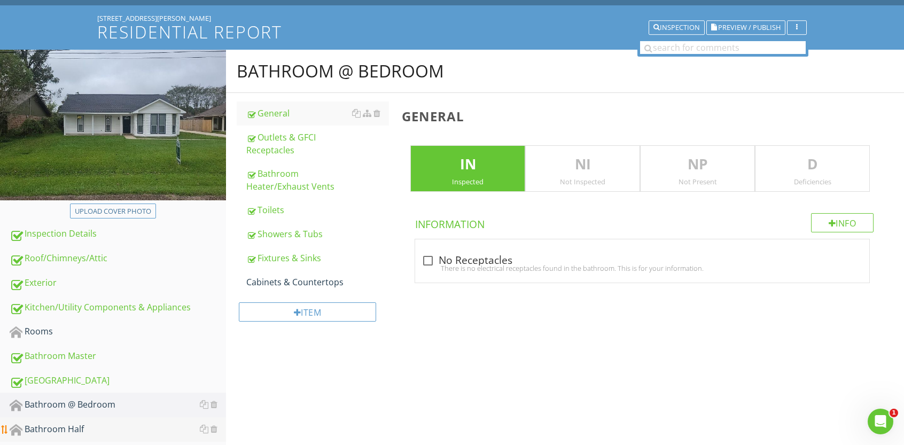
click at [60, 425] on div "Bathroom Half" at bounding box center [118, 429] width 216 height 14
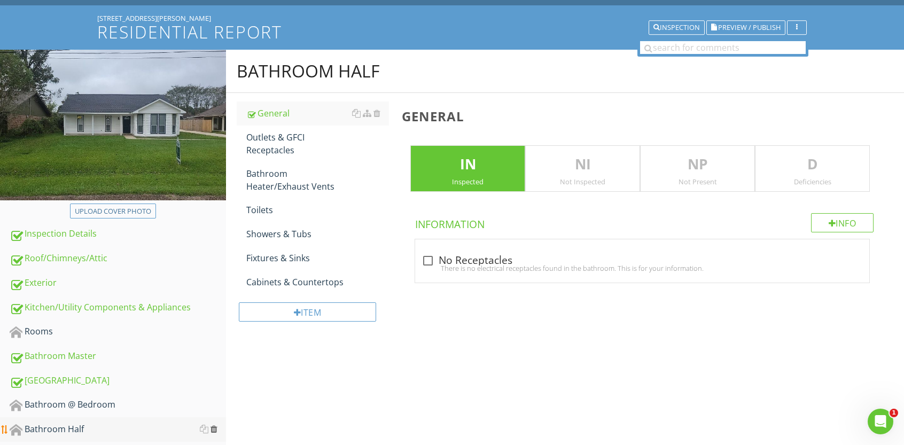
click at [215, 430] on div at bounding box center [213, 429] width 7 height 9
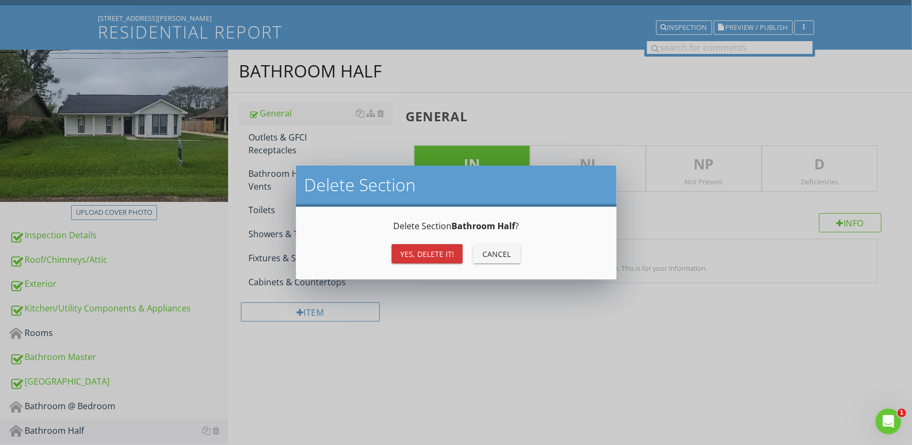
click at [432, 255] on div "Yes, Delete it!" at bounding box center [427, 253] width 54 height 11
